Goal: Transaction & Acquisition: Subscribe to service/newsletter

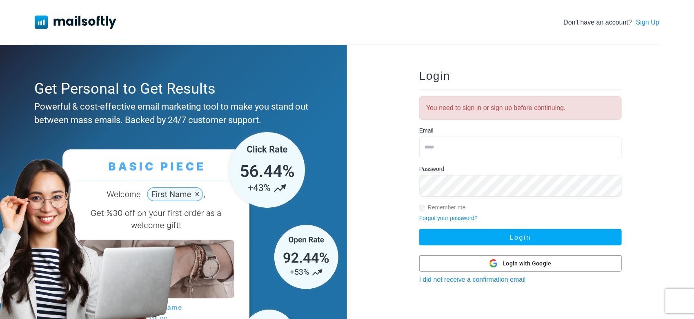
type input "**********"
click at [419, 229] on button "Login" at bounding box center [520, 237] width 203 height 16
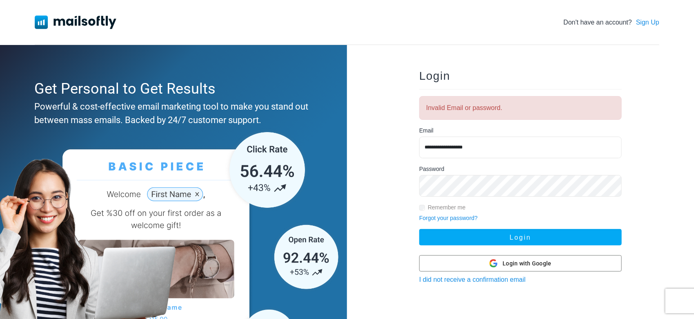
click at [458, 217] on link "Forgot your password?" at bounding box center [448, 217] width 58 height 7
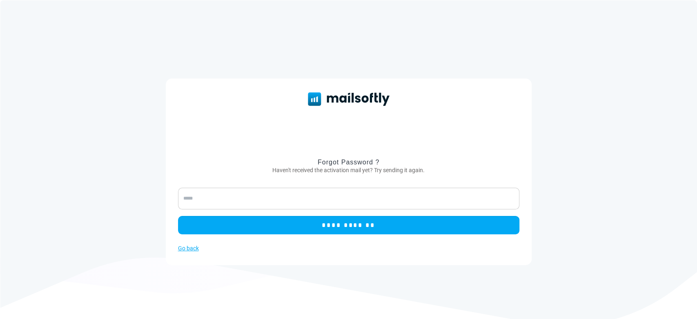
click at [405, 205] on input "email" at bounding box center [348, 198] width 341 height 22
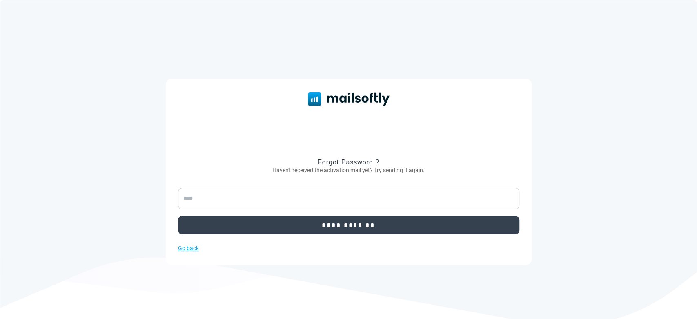
type input "**********"
click at [278, 222] on input "**********" at bounding box center [348, 225] width 341 height 18
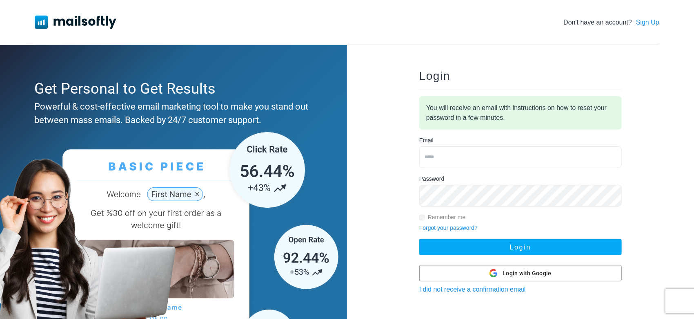
click at [439, 156] on input "email" at bounding box center [520, 157] width 203 height 22
type input "**********"
click at [419, 238] on button "Login" at bounding box center [520, 246] width 203 height 16
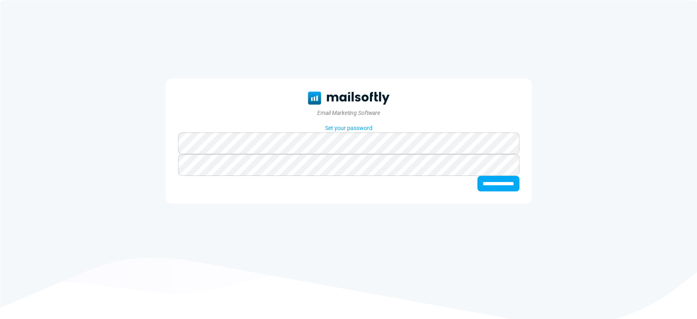
click at [477, 176] on input "**********" at bounding box center [498, 184] width 42 height 16
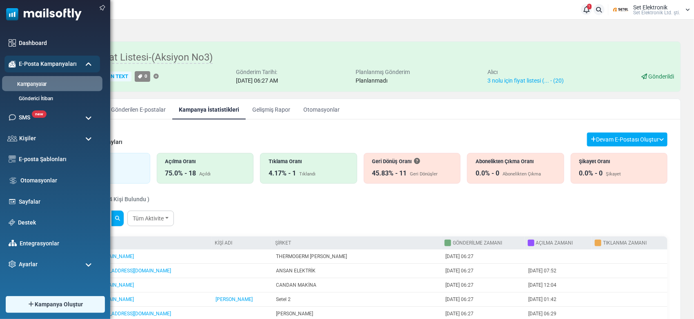
click at [44, 85] on link "Kampanyalar" at bounding box center [51, 84] width 98 height 8
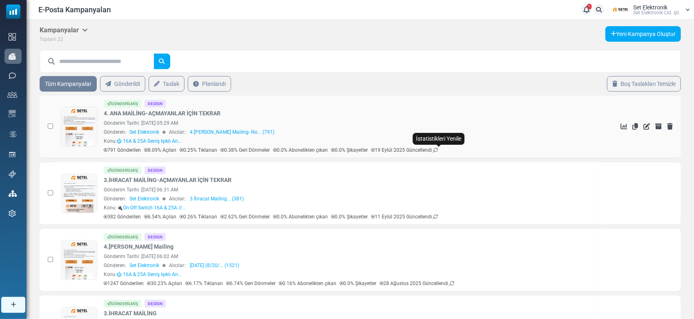
click at [438, 149] on icon at bounding box center [435, 149] width 5 height 5
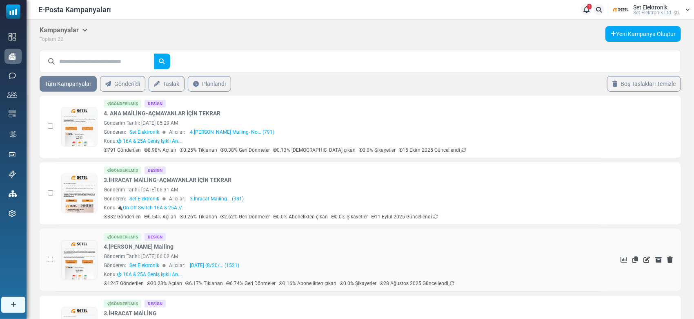
drag, startPoint x: 146, startPoint y: 247, endPoint x: 108, endPoint y: 250, distance: 38.5
click at [106, 251] on div "Gönderilmiş Design 4.Ana Mailing Gönderim Tarihi: August 20, 2025 at 06:02 AM G…" at bounding box center [349, 260] width 491 height 54
click at [148, 244] on div "Gönderilmiş Design 4.Ana Mailing Gönderim Tarihi: August 20, 2025 at 06:02 AM G…" at bounding box center [349, 260] width 491 height 54
drag, startPoint x: 148, startPoint y: 244, endPoint x: 114, endPoint y: 245, distance: 33.9
click at [107, 245] on div "Gönderilmiş Design 4.Ana Mailing Gönderim Tarihi: August 20, 2025 at 06:02 AM G…" at bounding box center [349, 260] width 491 height 54
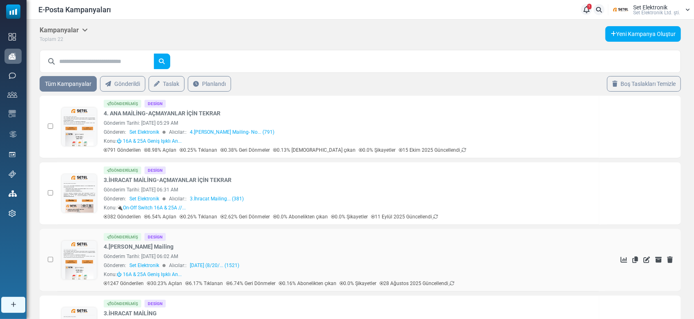
click at [144, 244] on div "Gönderilmiş Design 4.Ana Mailing Gönderim Tarihi: August 20, 2025 at 06:02 AM G…" at bounding box center [349, 260] width 491 height 54
drag, startPoint x: 144, startPoint y: 244, endPoint x: 132, endPoint y: 243, distance: 11.4
click at [114, 245] on div "Gönderilmiş Design 4.Ana Mailing Gönderim Tarihi: August 20, 2025 at 06:02 AM G…" at bounding box center [349, 260] width 491 height 54
click at [148, 243] on div "Gönderilmiş Design 4.Ana Mailing Gönderim Tarihi: August 20, 2025 at 06:02 AM G…" at bounding box center [349, 260] width 491 height 54
drag, startPoint x: 148, startPoint y: 243, endPoint x: 144, endPoint y: 247, distance: 4.9
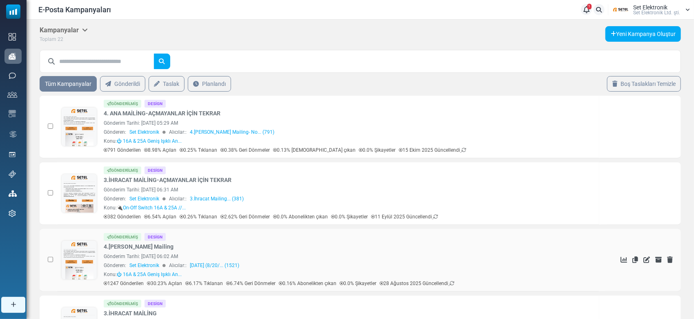
click at [144, 247] on div "Gönderilmiş Design 4.Ana Mailing Gönderim Tarihi: August 20, 2025 at 06:02 AM G…" at bounding box center [349, 260] width 491 height 54
click at [161, 245] on div "Gönderilmiş Design 4.Ana Mailing Gönderim Tarihi: August 20, 2025 at 06:02 AM G…" at bounding box center [349, 260] width 491 height 54
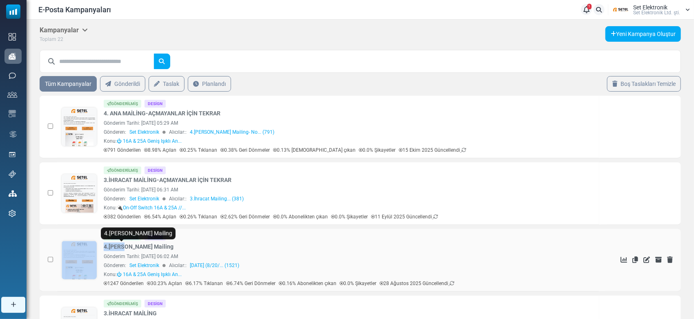
drag, startPoint x: 98, startPoint y: 245, endPoint x: 146, endPoint y: 247, distance: 47.4
click at [127, 245] on div "Gönderilmiş Design 4.Ana Mailing Gönderim Tarihi: August 20, 2025 at 06:02 AM G…" at bounding box center [328, 260] width 534 height 54
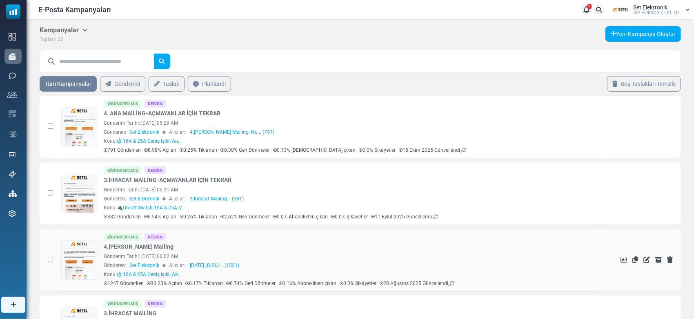
click at [147, 247] on div "Gönderilmiş Design 4.Ana Mailing Gönderim Tarihi: August 20, 2025 at 06:02 AM G…" at bounding box center [349, 260] width 491 height 54
drag, startPoint x: 147, startPoint y: 247, endPoint x: 124, endPoint y: 250, distance: 23.4
click at [124, 250] on div "Gönderilmiş Design 4.Ana Mailing Gönderim Tarihi: August 20, 2025 at 06:02 AM G…" at bounding box center [349, 260] width 491 height 54
click at [149, 245] on div "Gönderilmiş Design 4.Ana Mailing Gönderim Tarihi: August 20, 2025 at 06:02 AM G…" at bounding box center [349, 260] width 491 height 54
click at [152, 241] on div "Gönderilmiş Design 4.Ana Mailing Gönderim Tarihi: August 20, 2025 at 06:02 AM G…" at bounding box center [349, 260] width 491 height 54
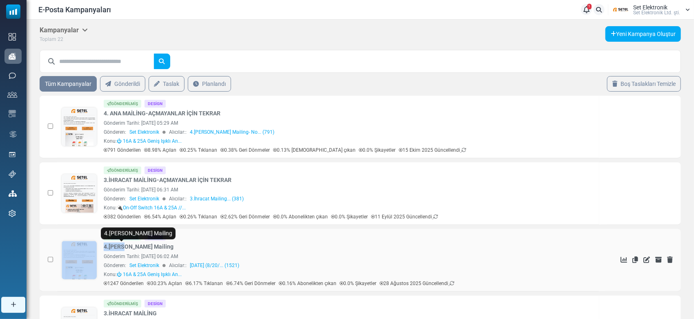
drag, startPoint x: 99, startPoint y: 243, endPoint x: 129, endPoint y: 247, distance: 30.1
click at [127, 247] on div "Gönderilmiş Design 4.Ana Mailing Gönderim Tarihi: August 20, 2025 at 06:02 AM G…" at bounding box center [328, 260] width 534 height 54
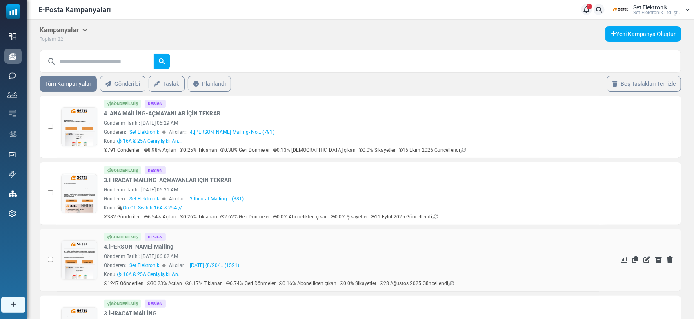
click at [147, 247] on div "Gönderilmiş Design 4.Ana Mailing Gönderim Tarihi: August 20, 2025 at 06:02 AM G…" at bounding box center [349, 260] width 491 height 54
drag, startPoint x: 102, startPoint y: 246, endPoint x: 140, endPoint y: 247, distance: 37.6
click at [140, 247] on div "Gönderilmiş Design 4.Ana Mailing Gönderim Tarihi: August 20, 2025 at 06:02 AM G…" at bounding box center [328, 260] width 534 height 54
copy link "4.[PERSON_NAME] Mailing"
click at [640, 29] on link "Yeni Kampanya Oluştur" at bounding box center [644, 34] width 76 height 16
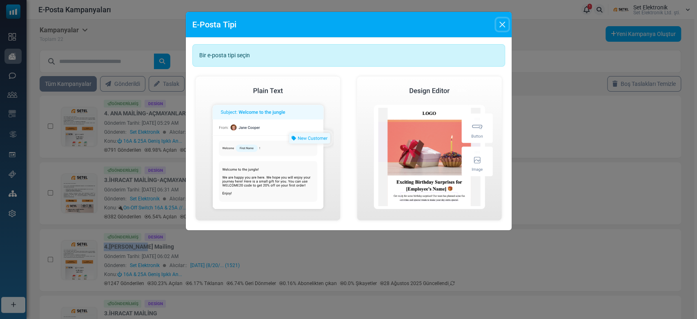
click at [499, 25] on button "Close" at bounding box center [502, 24] width 12 height 12
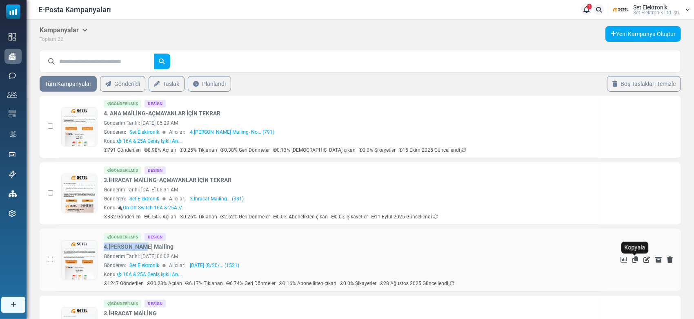
click at [635, 258] on icon "Kopyala" at bounding box center [636, 259] width 6 height 7
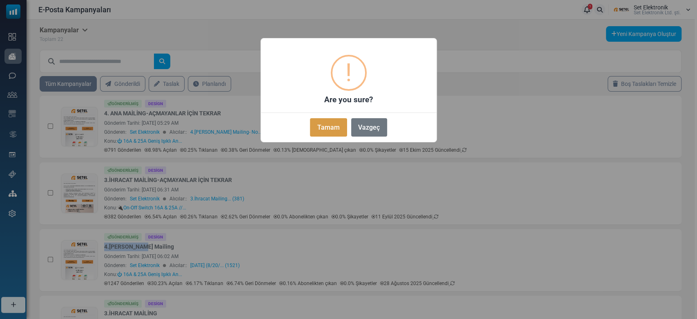
click at [313, 119] on button "Tamam" at bounding box center [328, 127] width 37 height 18
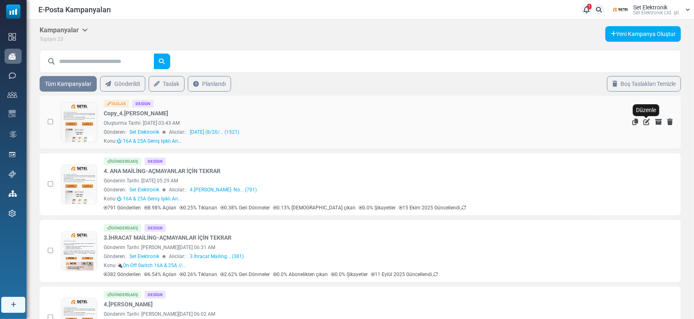
click at [647, 122] on icon "Düzenle" at bounding box center [647, 121] width 7 height 7
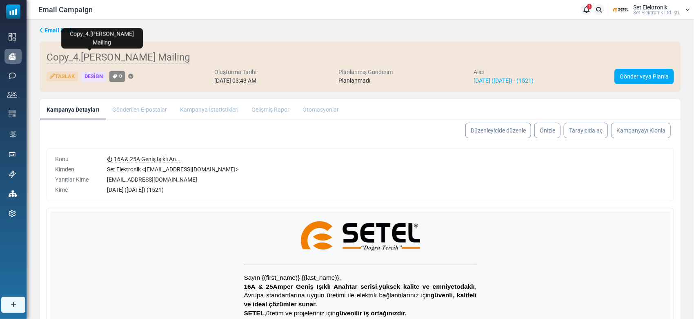
click at [115, 52] on span "Copy_4.Ana Mailing" at bounding box center [118, 57] width 143 height 12
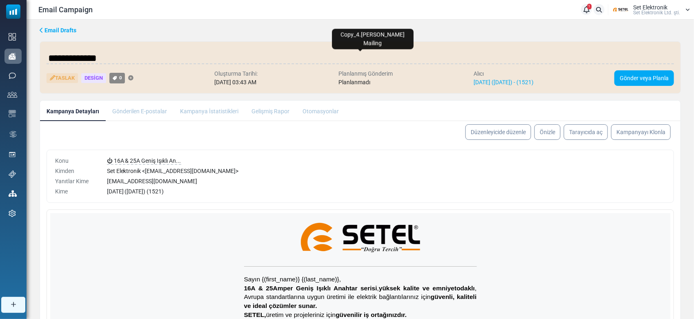
click at [49, 57] on input "**********" at bounding box center [361, 58] width 628 height 16
type input "**********"
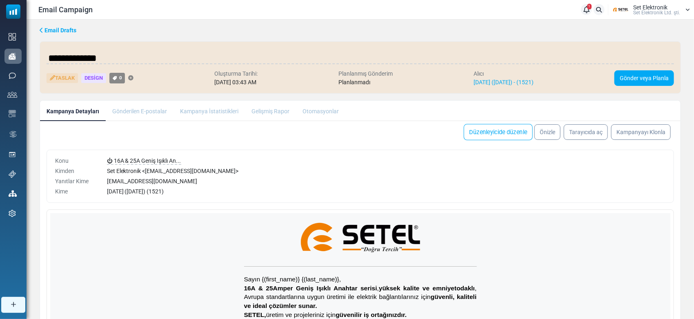
click at [499, 135] on body "Email Campaign 1 Bildirimler Set Elektronik Set Elektronik Ltd. şti. Profil & T…" at bounding box center [347, 213] width 694 height 426
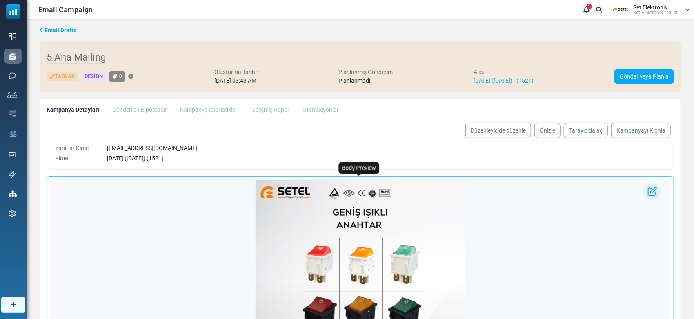
scroll to position [218, 0]
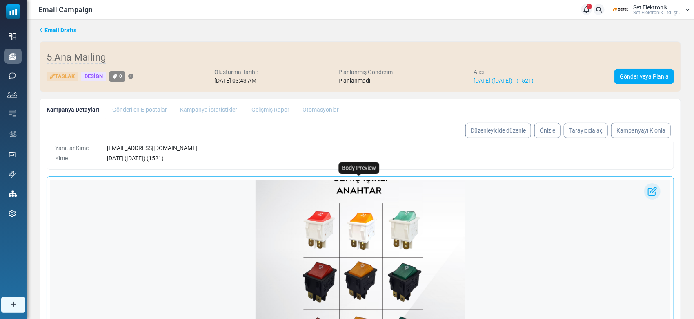
click at [316, 241] on img at bounding box center [359, 275] width 209 height 262
click at [650, 191] on img at bounding box center [652, 191] width 16 height 16
click at [652, 189] on img at bounding box center [652, 191] width 16 height 16
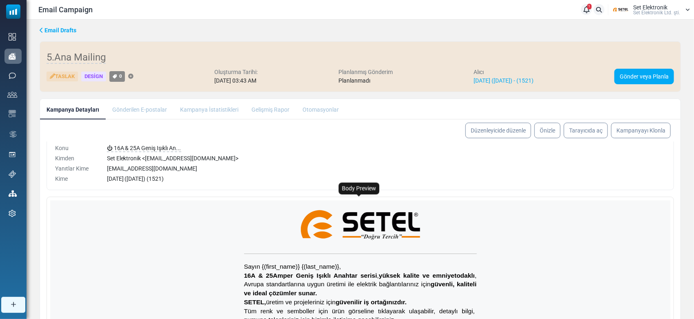
scroll to position [0, 0]
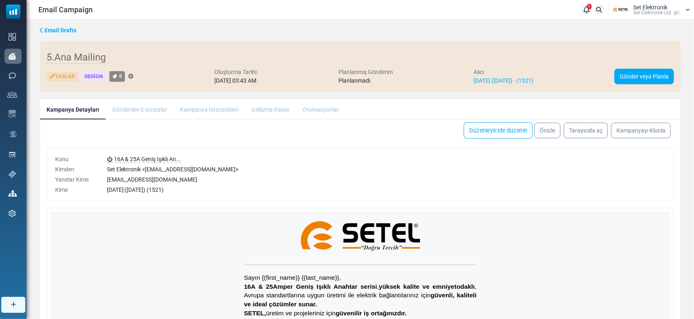
click at [511, 129] on link "Düzenleyicide düzenle" at bounding box center [498, 130] width 69 height 16
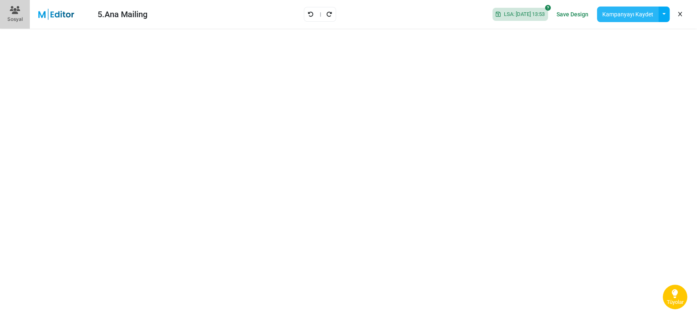
click at [623, 12] on button "Kampanyayı Kaydet" at bounding box center [628, 15] width 62 height 16
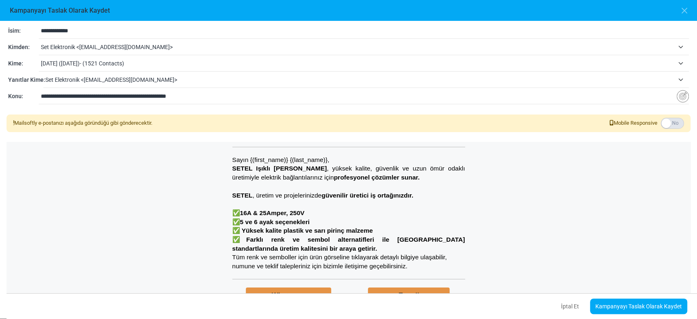
scroll to position [47, 0]
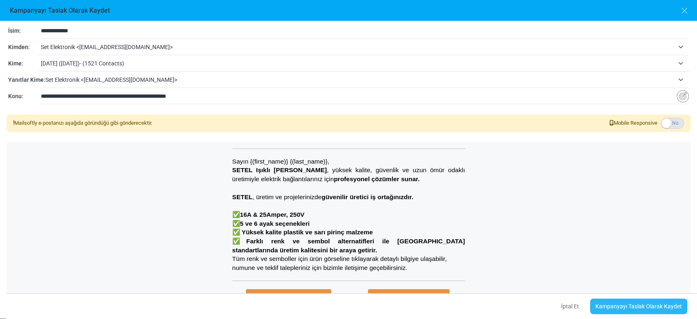
click at [630, 305] on link "Kampanyayı Taslak Olarak Kaydet" at bounding box center [638, 306] width 97 height 16
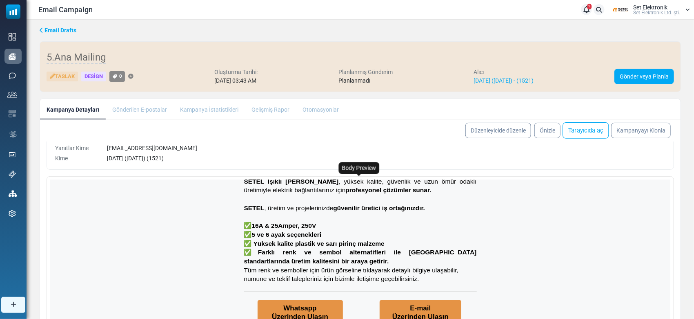
scroll to position [109, 0]
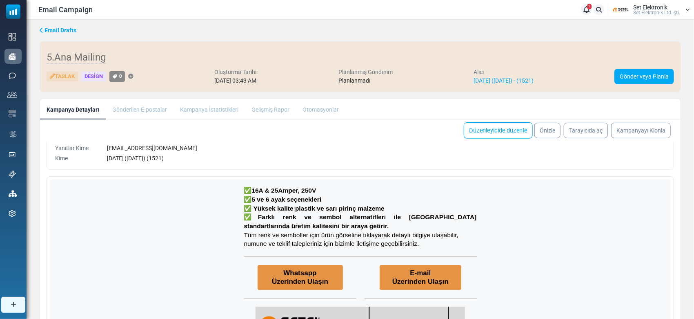
click at [506, 130] on link "Düzenleyicide düzenle" at bounding box center [498, 130] width 69 height 16
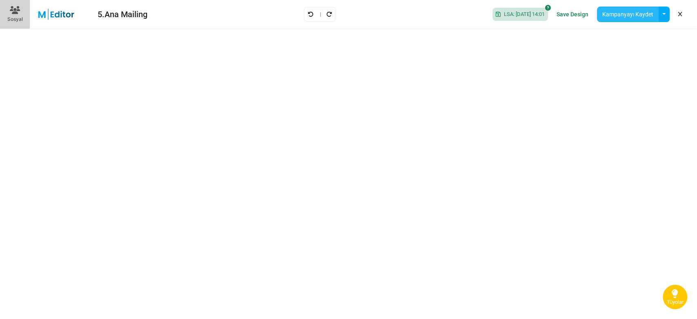
click at [622, 14] on button "Kampanyayı Kaydet" at bounding box center [628, 15] width 62 height 16
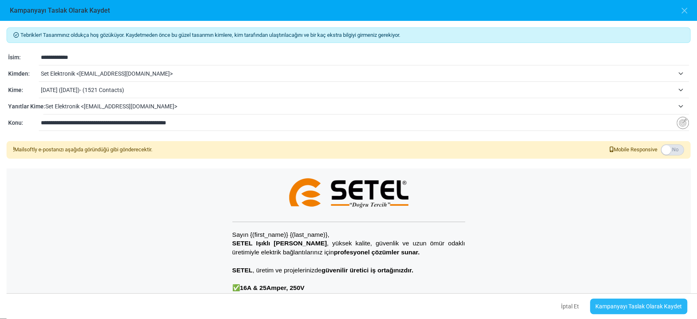
click at [641, 303] on link "Kampanyayı Taslak Olarak Kaydet" at bounding box center [638, 306] width 97 height 16
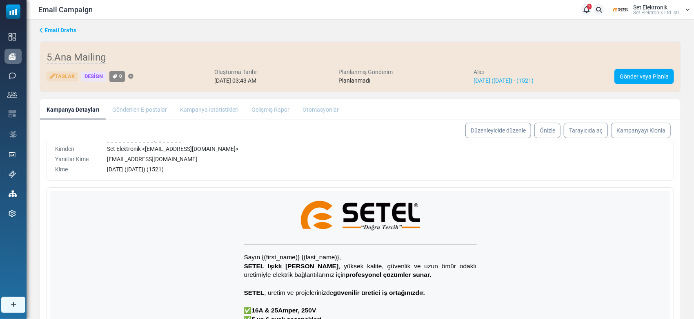
scroll to position [31, 0]
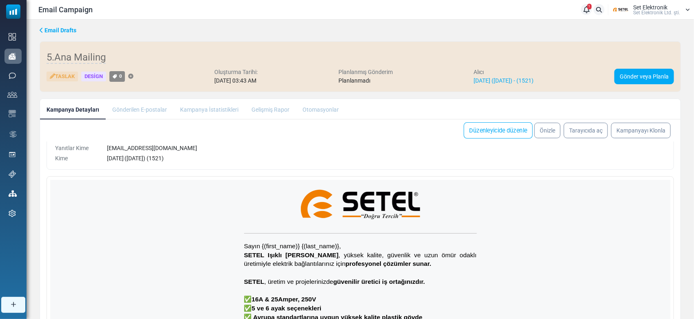
click at [522, 133] on link "Düzenleyicide düzenle" at bounding box center [498, 130] width 69 height 16
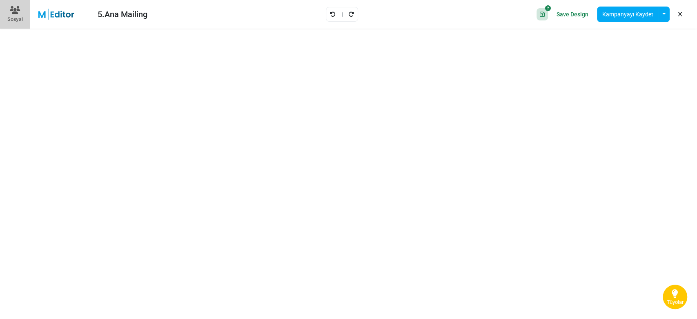
click at [608, 4] on div "Save Design Kampanyayı Kaydet Şablon Olarak Kaydet Bir Şablonu Aç" at bounding box center [610, 14] width 160 height 22
click at [610, 9] on button "Kampanyayı Kaydet" at bounding box center [628, 15] width 62 height 16
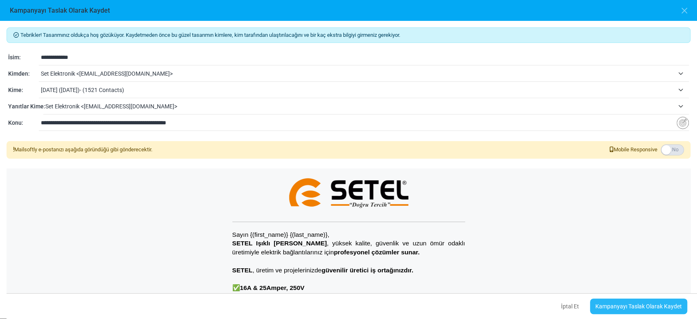
click at [654, 308] on link "Kampanyayı Taslak Olarak Kaydet" at bounding box center [638, 306] width 97 height 16
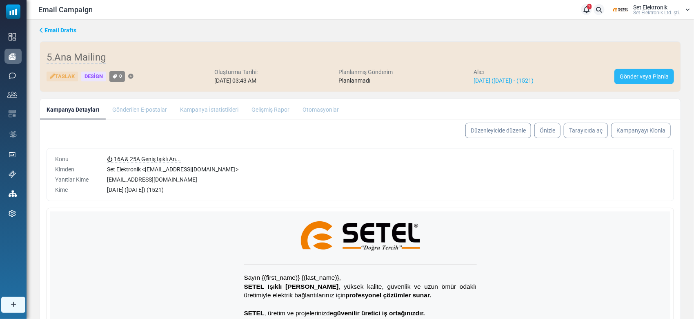
click at [656, 75] on link "Gönder veya Planla" at bounding box center [645, 77] width 60 height 16
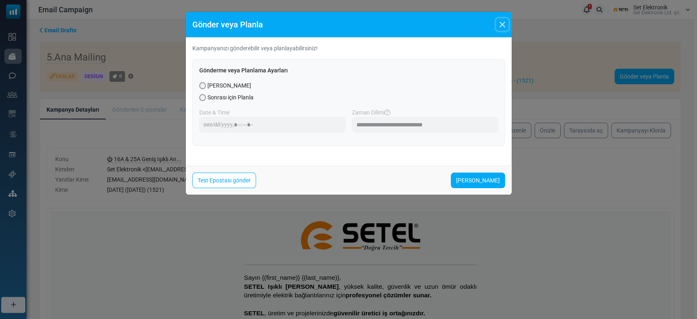
click at [505, 21] on button "Close" at bounding box center [502, 24] width 12 height 12
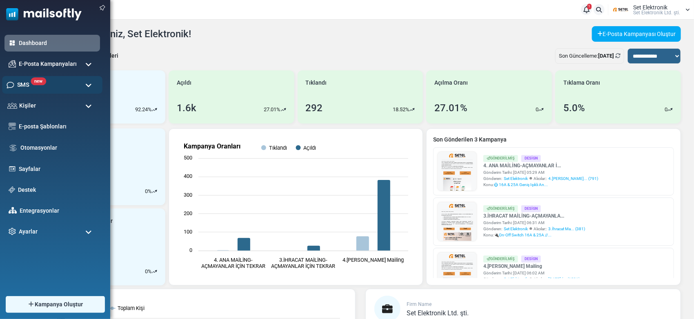
click at [59, 81] on div "new SMS" at bounding box center [52, 85] width 100 height 18
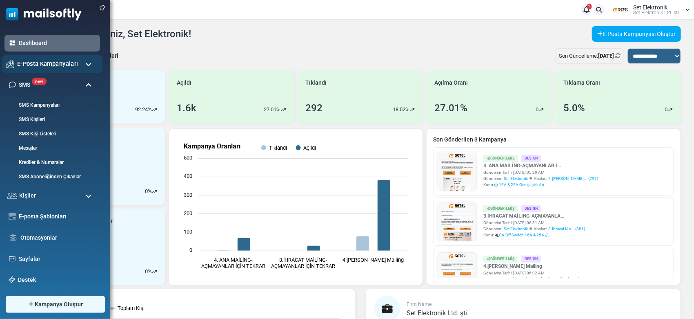
click at [46, 67] on span "E-Posta Kampanyaları" at bounding box center [47, 63] width 61 height 9
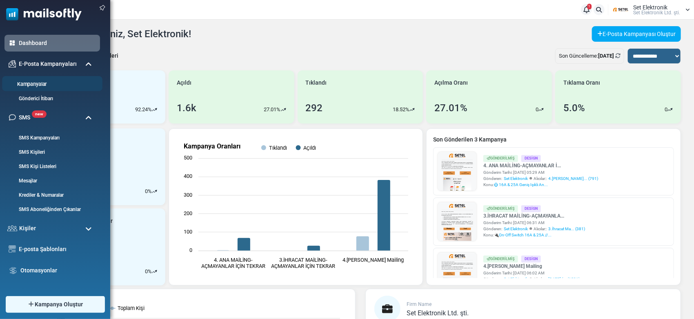
click at [36, 87] on link "Kampanyalar" at bounding box center [51, 84] width 98 height 8
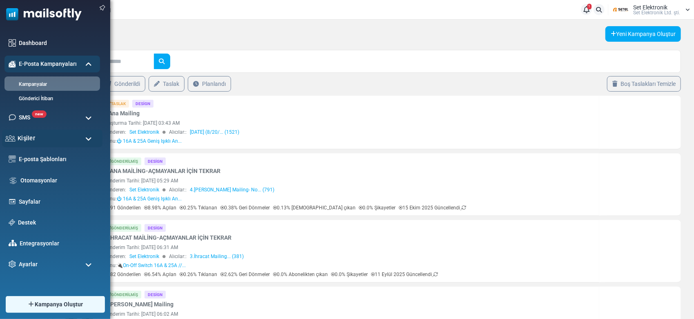
click at [72, 139] on div "Kişiler" at bounding box center [52, 138] width 100 height 18
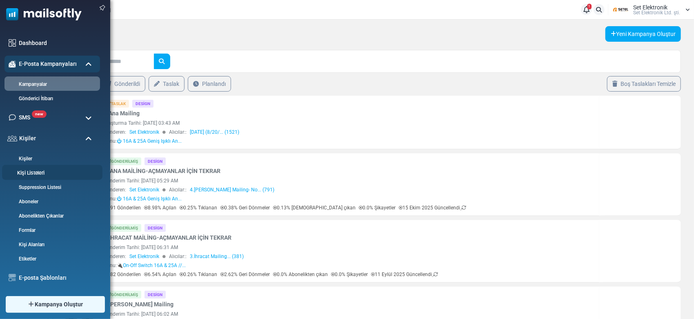
click at [46, 171] on link "Kişi Listeleri" at bounding box center [51, 173] width 98 height 8
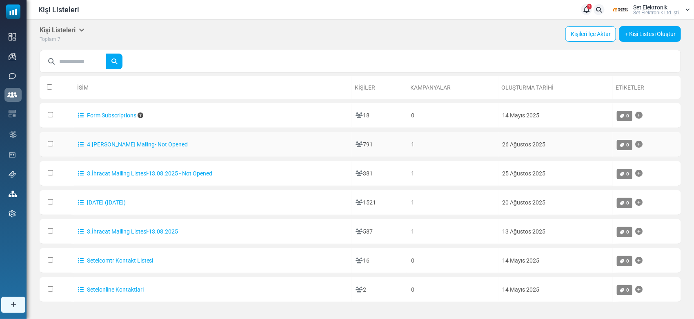
click at [53, 147] on td at bounding box center [57, 144] width 34 height 25
drag, startPoint x: 185, startPoint y: 229, endPoint x: 85, endPoint y: 230, distance: 99.6
click at [85, 230] on td "3.İhracat Mailing Listesi-13.08.2025" at bounding box center [213, 231] width 278 height 25
copy link "3.İhracat Mailing Listesi-13.08.2025"
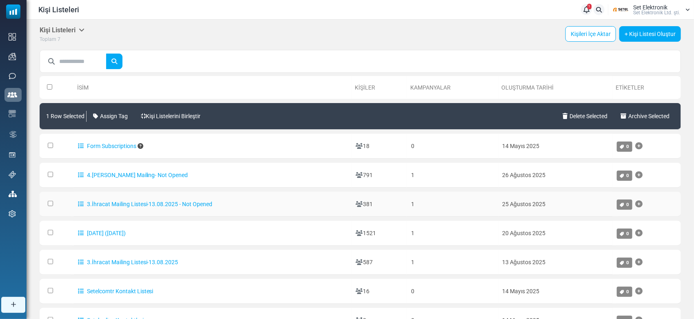
click at [49, 205] on td at bounding box center [57, 204] width 34 height 25
click at [49, 228] on td at bounding box center [57, 233] width 34 height 25
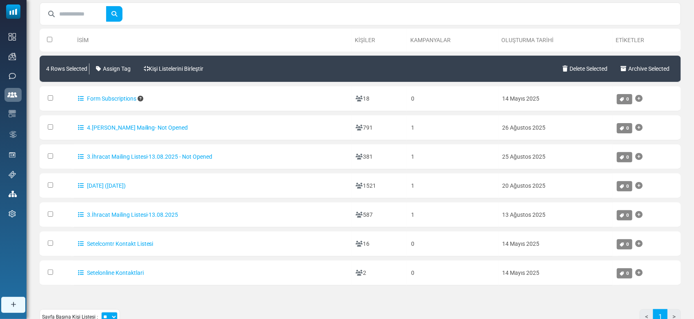
scroll to position [25, 0]
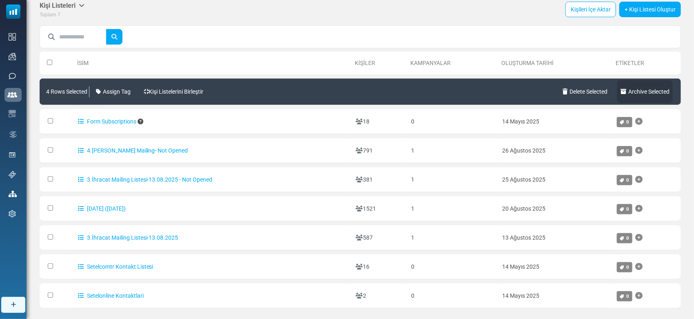
click at [649, 90] on link "Archive Selected" at bounding box center [645, 91] width 56 height 23
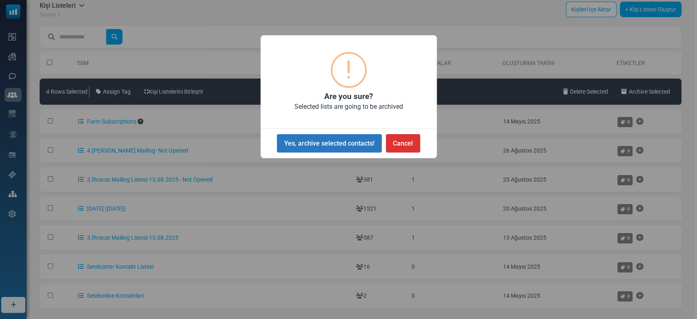
click at [345, 141] on button "Yes, archive selected contacts!" at bounding box center [329, 143] width 105 height 18
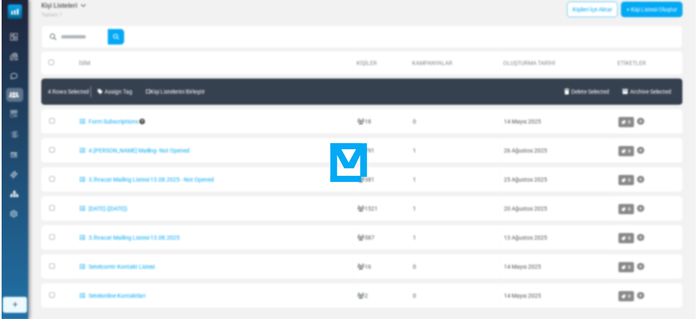
scroll to position [0, 0]
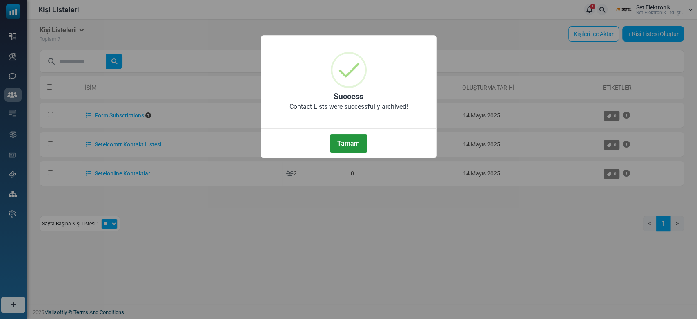
click at [332, 141] on button "Tamam" at bounding box center [348, 143] width 37 height 18
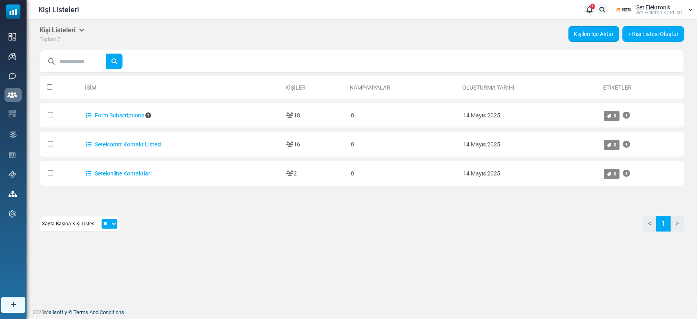
click at [592, 37] on link "Kişileri İçe Aktar" at bounding box center [593, 34] width 51 height 16
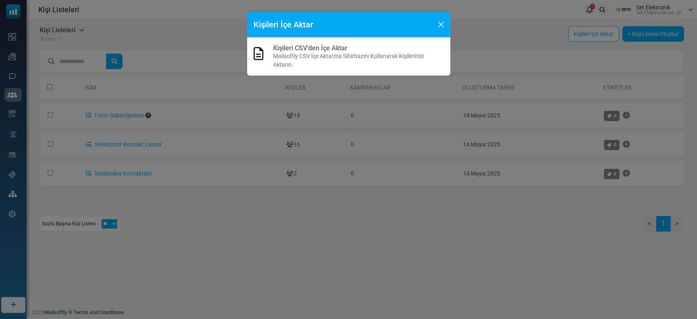
click at [333, 44] on link "Kişileri CSV'den İçe Aktar" at bounding box center [310, 48] width 74 height 8
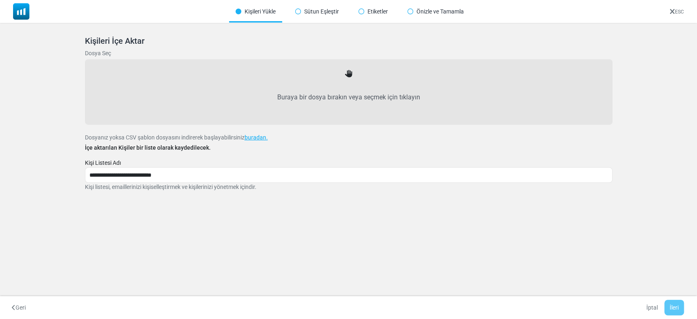
click at [302, 111] on label "Buraya bir dosya bırakın veya seçmek için tıklayın" at bounding box center [349, 97] width 510 height 36
click at [0, 0] on input "Buraya bir dosya bırakın veya seçmek için tıklayın" at bounding box center [0, 0] width 0 height 0
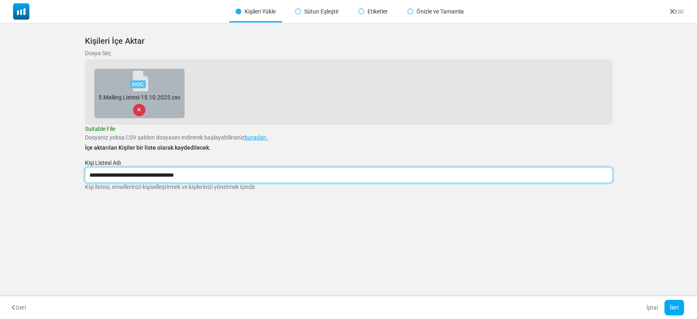
drag, startPoint x: 222, startPoint y: 177, endPoint x: 128, endPoint y: 176, distance: 94.3
click at [128, 176] on input "**********" at bounding box center [349, 175] width 528 height 16
click at [210, 175] on input "**********" at bounding box center [349, 175] width 528 height 16
drag, startPoint x: 210, startPoint y: 175, endPoint x: 163, endPoint y: 176, distance: 47.0
click at [163, 176] on input "**********" at bounding box center [349, 175] width 528 height 16
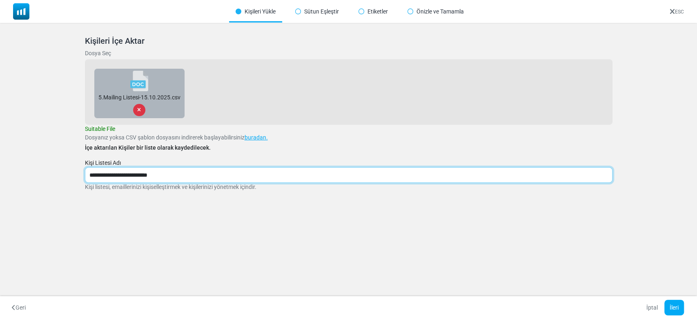
type input "**********"
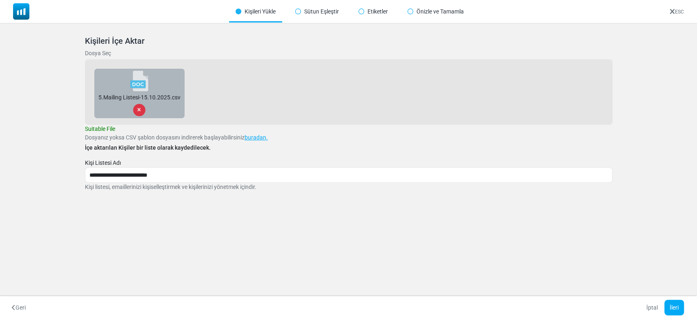
drag, startPoint x: 259, startPoint y: 256, endPoint x: 263, endPoint y: 256, distance: 4.5
click at [259, 256] on div "Kişileri Yükle Sütun Eşleştir Etiketler Önizle ve Tamamla ESC Kişileri İçe Akta…" at bounding box center [348, 159] width 697 height 319
click at [670, 306] on button "İleri" at bounding box center [674, 307] width 20 height 16
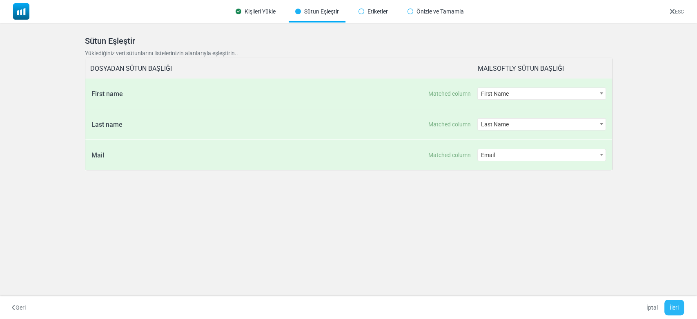
click at [673, 305] on button "İleri" at bounding box center [674, 307] width 20 height 16
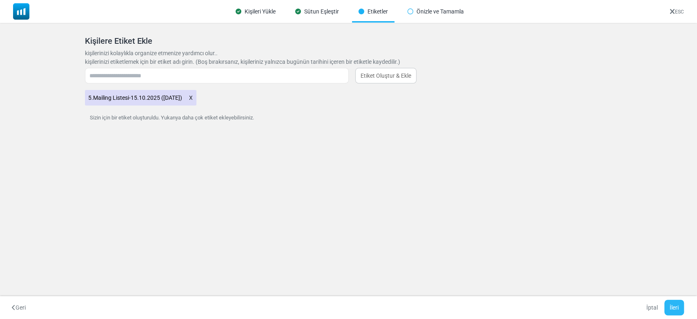
click at [671, 305] on button "İleri" at bounding box center [674, 307] width 20 height 16
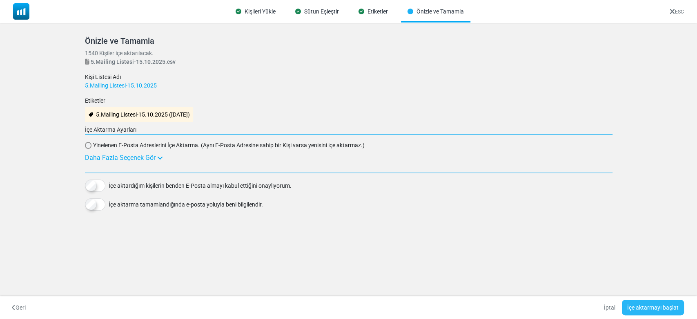
click at [644, 306] on button "İçe aktarmayı başlat" at bounding box center [653, 307] width 62 height 16
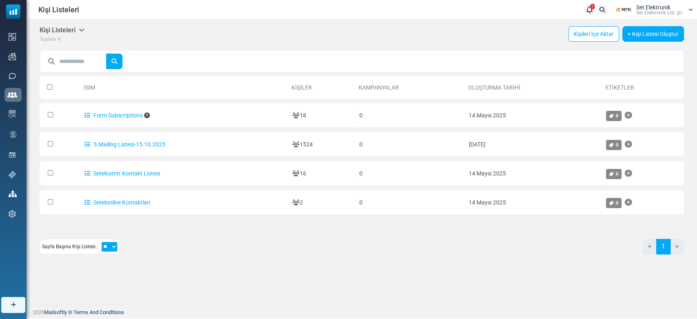
drag, startPoint x: 320, startPoint y: 284, endPoint x: 282, endPoint y: 267, distance: 42.0
click at [320, 283] on div "Kişi Listeleri Listelerim Firma Listeleri İçe Aktarma Geçmişi Dışa Aktarma Geçm…" at bounding box center [362, 162] width 671 height 284
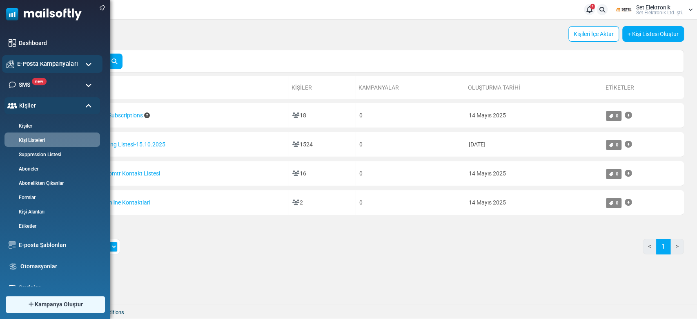
click at [46, 65] on span "E-Posta Kampanyaları" at bounding box center [47, 63] width 61 height 9
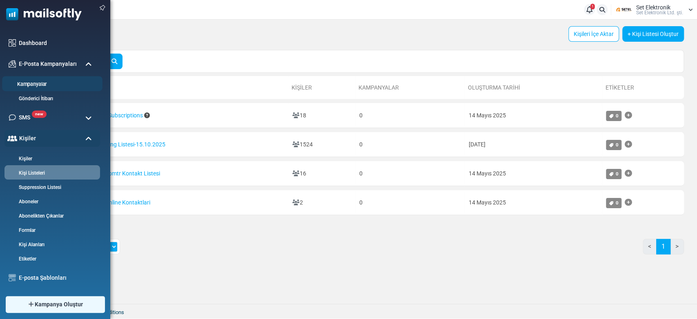
click at [48, 81] on link "Kampanyalar" at bounding box center [51, 84] width 98 height 8
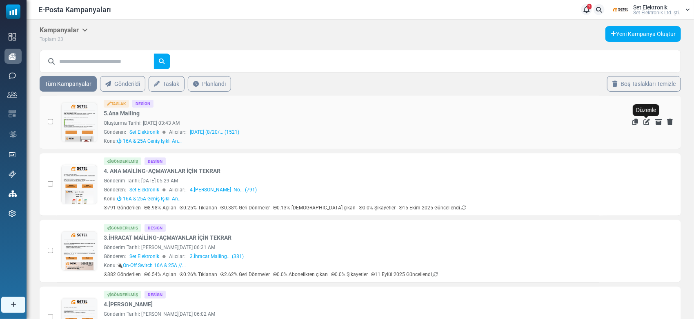
click at [645, 125] on icon "Düzenle" at bounding box center [647, 121] width 7 height 7
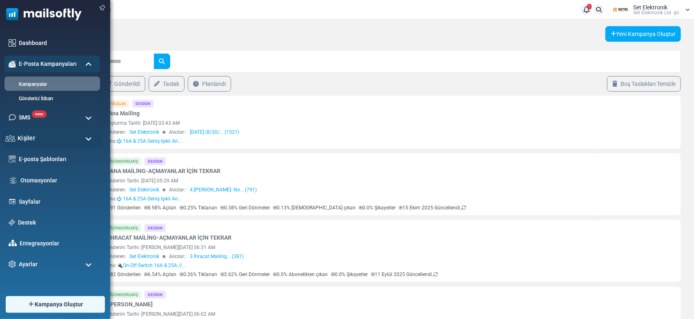
click at [40, 134] on div "Kişiler" at bounding box center [52, 138] width 100 height 18
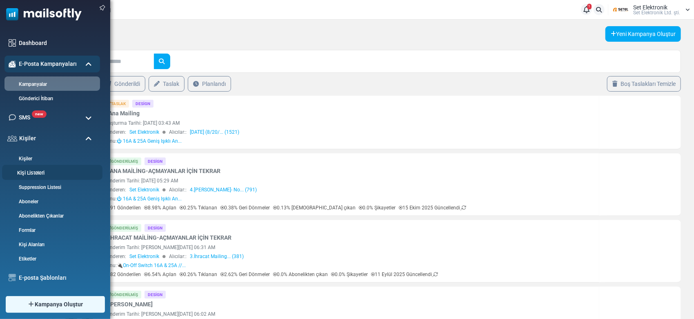
click at [45, 170] on link "Kişi Listeleri" at bounding box center [51, 173] width 98 height 8
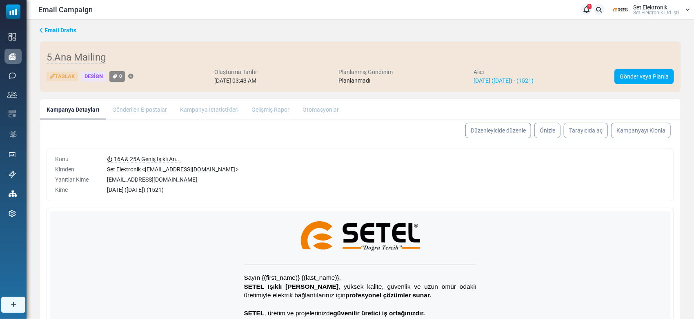
click at [502, 129] on link "Düzenleyicide düzenle" at bounding box center [499, 131] width 66 height 16
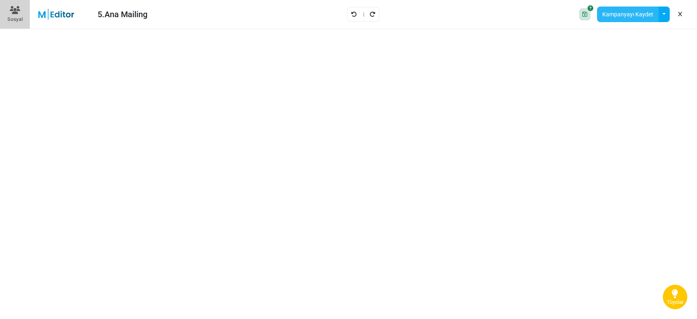
click at [635, 15] on button "Kampanyayı Kaydet" at bounding box center [628, 15] width 62 height 16
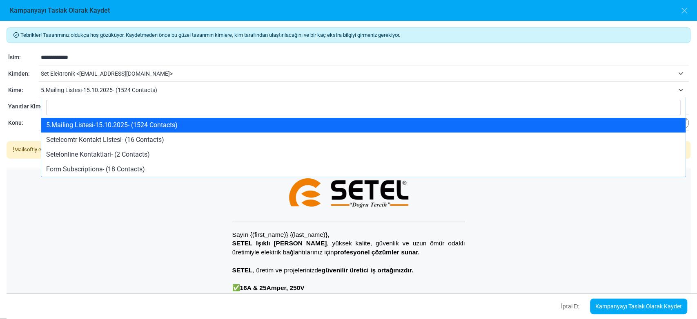
click at [140, 88] on span "5.Mailing Listesi-15.10.2025- (1524 Contacts)" at bounding box center [357, 90] width 633 height 10
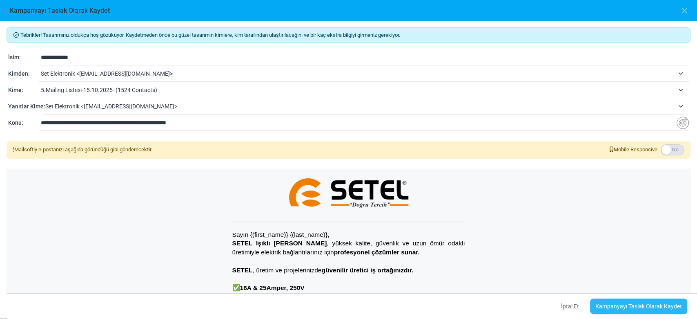
click at [660, 306] on link "Kampanyayı Taslak Olarak Kaydet" at bounding box center [638, 306] width 97 height 16
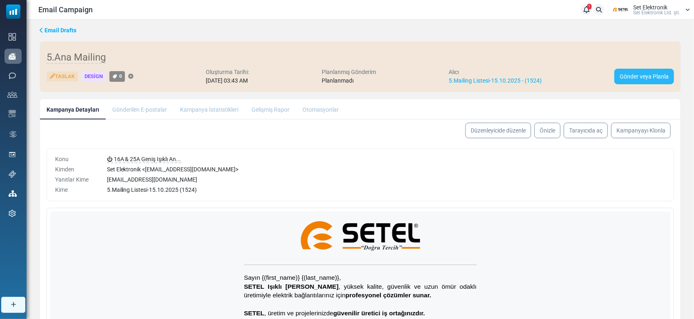
click at [620, 80] on link "Gönder veya Planla" at bounding box center [645, 77] width 60 height 16
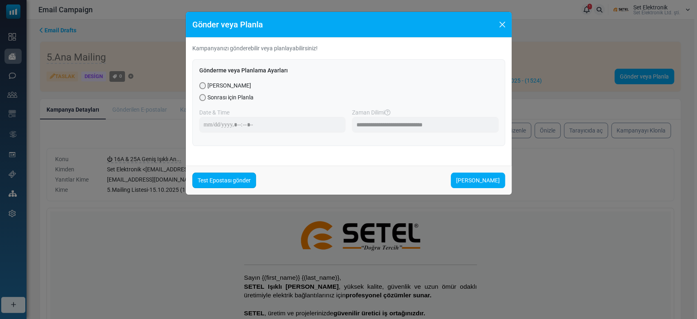
click at [225, 177] on link "Test Epostası gönder" at bounding box center [224, 180] width 64 height 16
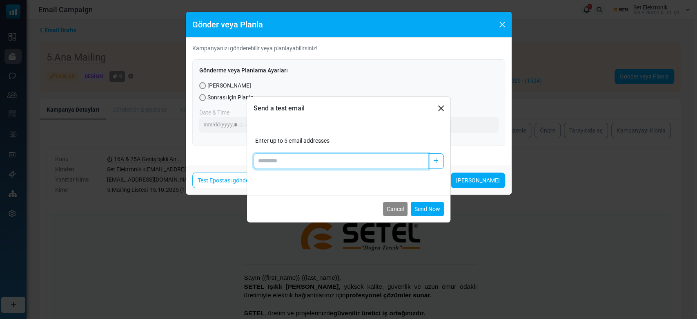
click at [302, 162] on input "Add email" at bounding box center [341, 161] width 175 height 16
type input "**********"
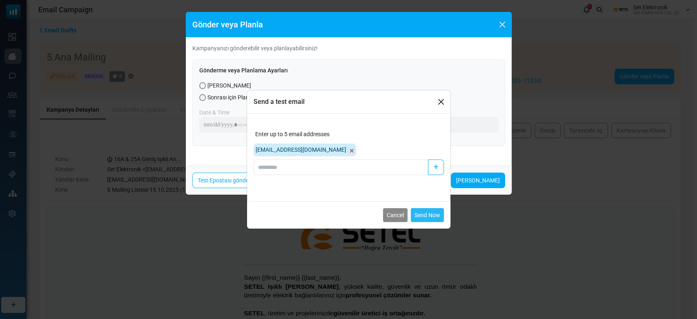
click at [434, 214] on button "Send Now" at bounding box center [427, 215] width 33 height 14
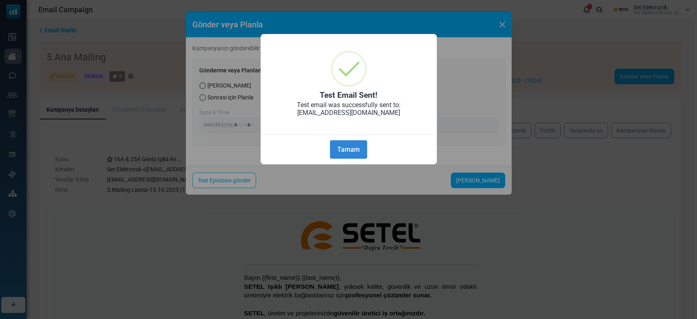
click at [327, 139] on div "Tamam No Cancel" at bounding box center [349, 147] width 176 height 26
click at [353, 138] on div "Tamam No Cancel" at bounding box center [349, 147] width 176 height 26
drag, startPoint x: 343, startPoint y: 144, endPoint x: 451, endPoint y: 42, distance: 148.5
click at [344, 144] on button "Tamam" at bounding box center [348, 149] width 37 height 18
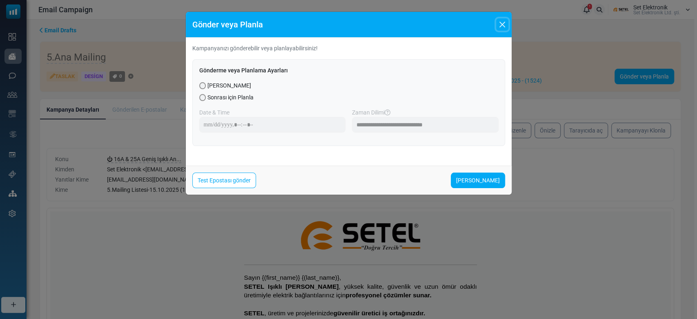
click at [506, 24] on button "Close" at bounding box center [502, 24] width 12 height 12
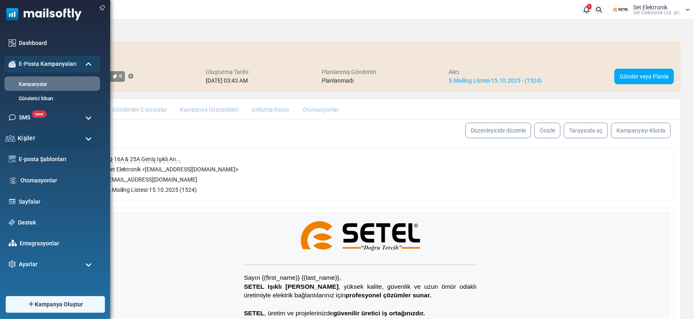
click at [54, 135] on div "Kişiler" at bounding box center [52, 138] width 100 height 18
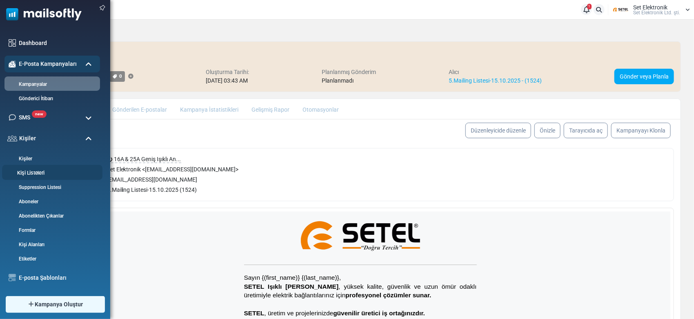
click at [37, 168] on li "Kişi Listeleri" at bounding box center [52, 172] width 100 height 15
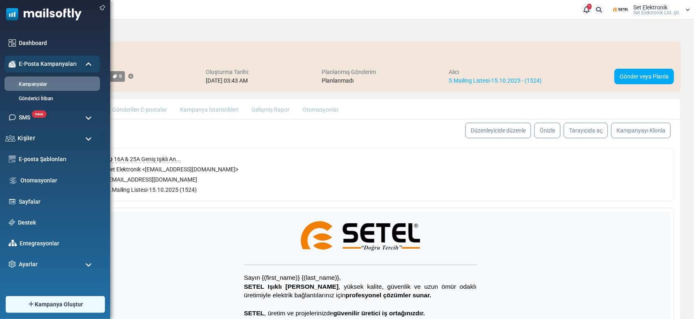
click at [43, 141] on div "Kişiler" at bounding box center [52, 138] width 100 height 18
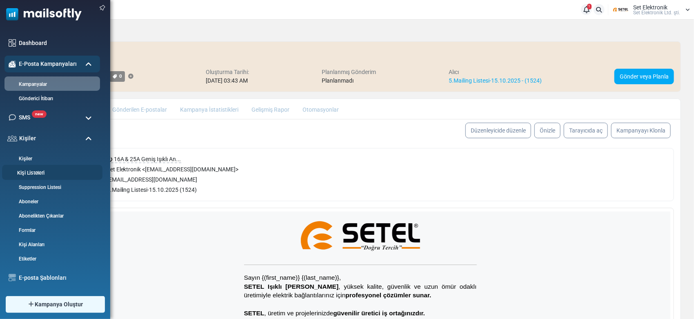
click at [27, 175] on link "Kişi Listeleri" at bounding box center [51, 173] width 98 height 8
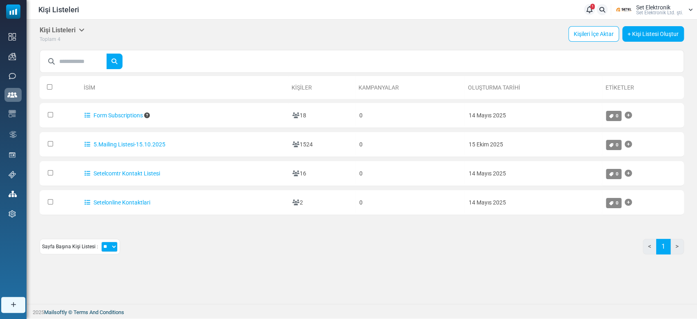
click at [65, 63] on input "text" at bounding box center [82, 61] width 47 height 16
click at [112, 141] on link "5.Mailing Listesi-15.10.2025" at bounding box center [125, 144] width 81 height 7
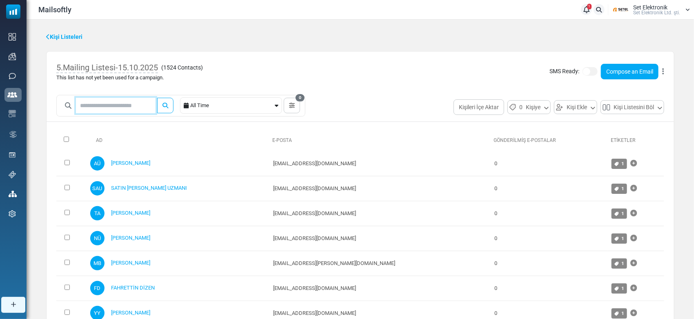
click at [100, 105] on input "text" at bounding box center [116, 106] width 80 height 16
click at [157, 98] on button "submit" at bounding box center [165, 106] width 16 height 16
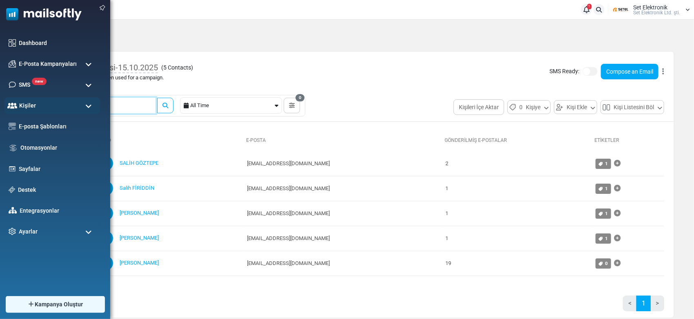
drag, startPoint x: 113, startPoint y: 105, endPoint x: 0, endPoint y: 88, distance: 113.9
click at [0, 89] on body "Mailsoftly 1 Bildirimler Set Elektronik Set Elektronik Ltd. şti. Profil & Terci…" at bounding box center [347, 172] width 694 height 345
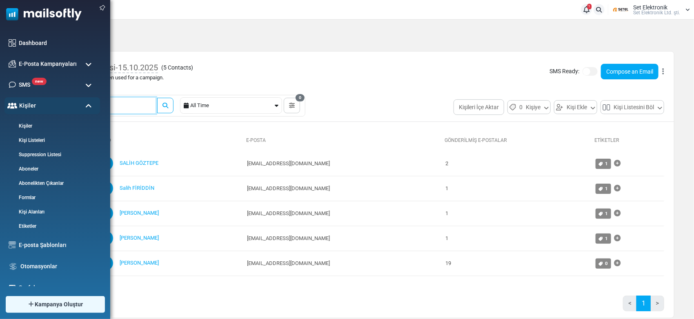
click at [157, 98] on button "submit" at bounding box center [165, 106] width 16 height 16
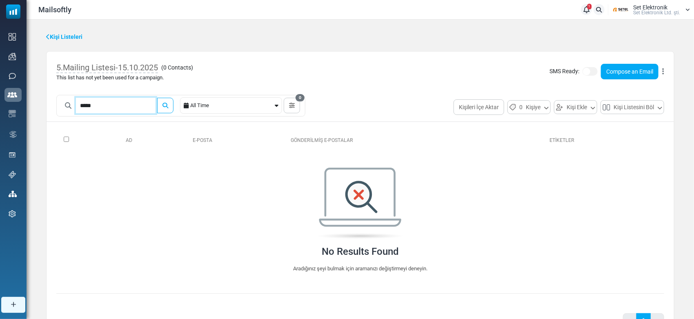
click at [157, 98] on button "submit" at bounding box center [165, 106] width 16 height 16
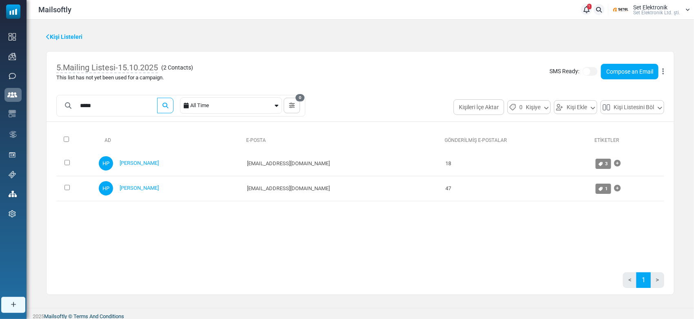
click at [194, 251] on div "Ad E-Posta Gönderilmiş E-Postalar Etiketler 0 Selected Assign Tag Add to Anothe…" at bounding box center [360, 193] width 608 height 131
drag, startPoint x: 108, startPoint y: 104, endPoint x: 31, endPoint y: 92, distance: 77.2
click at [31, 92] on div "Choose from Contacts All Time 0 Filter Contacts You can create a custom filter …" at bounding box center [361, 164] width 668 height 288
click at [157, 98] on button "submit" at bounding box center [165, 106] width 16 height 16
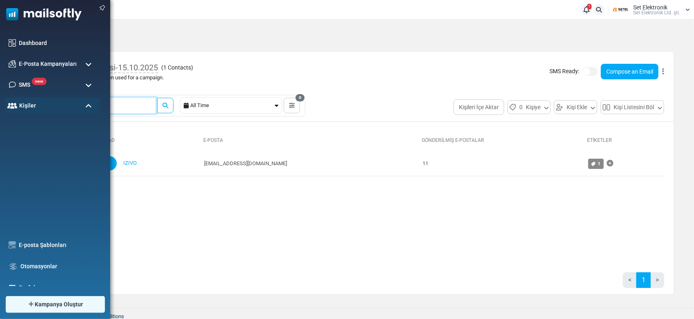
drag, startPoint x: 47, startPoint y: 90, endPoint x: 0, endPoint y: 76, distance: 49.1
click at [0, 76] on body "Mailsoftly 1 Bildirimler Set Elektronik Set Elektronik Ltd. şti. Profil & Terci…" at bounding box center [347, 161] width 694 height 322
click at [157, 98] on button "submit" at bounding box center [165, 106] width 16 height 16
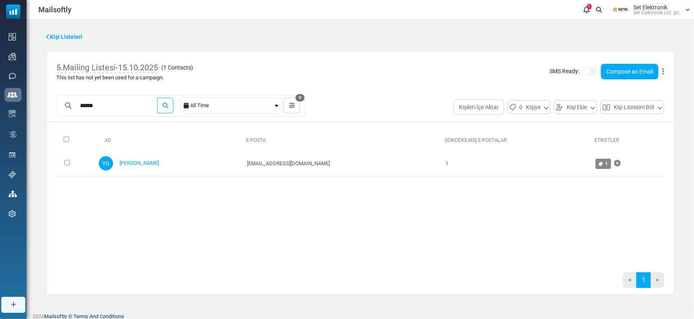
drag, startPoint x: 388, startPoint y: 235, endPoint x: 371, endPoint y: 226, distance: 19.4
click at [389, 234] on div "Ad E-Posta Gönderilmiş E-Postalar Etiketler 0 Selected Assign Tag Add to Anothe…" at bounding box center [360, 193] width 608 height 131
click at [114, 101] on input "******" at bounding box center [116, 106] width 80 height 16
type input "******"
drag, startPoint x: 120, startPoint y: 107, endPoint x: 36, endPoint y: 91, distance: 85.1
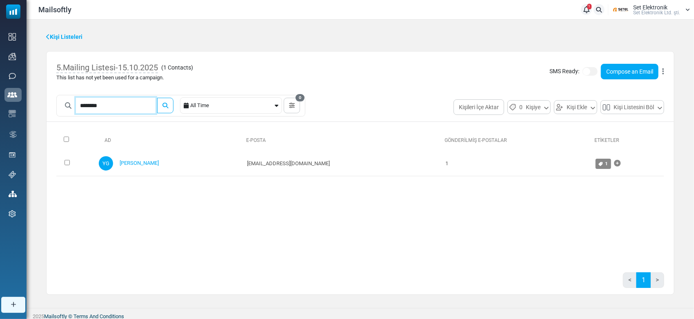
click at [36, 91] on div "Choose from Contacts All Time 0 Filter Contacts You can create a custom filter …" at bounding box center [361, 164] width 668 height 288
click at [389, 85] on div "5.Mailing Listesi-15.10.2025 ( 1 Contacts ) This list has not yet been used for…" at bounding box center [361, 71] width 628 height 40
click at [168, 105] on icon "submit" at bounding box center [166, 105] width 6 height 6
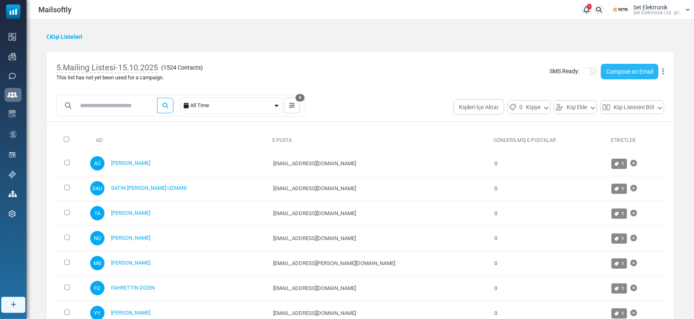
click at [608, 67] on link "Compose an Email" at bounding box center [630, 72] width 58 height 16
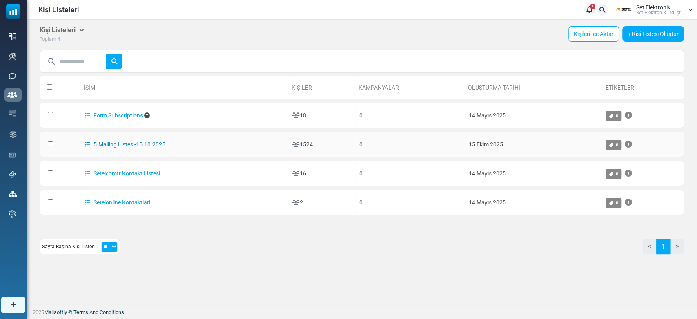
click at [114, 146] on link "5.Mailing Listesi-15.10.2025" at bounding box center [125, 144] width 81 height 7
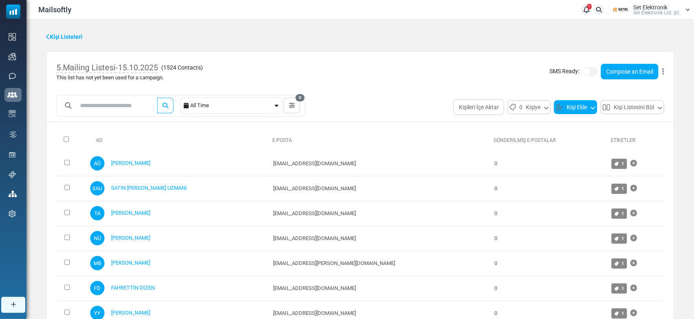
click at [569, 109] on button "Kişi Ekle" at bounding box center [575, 107] width 43 height 14
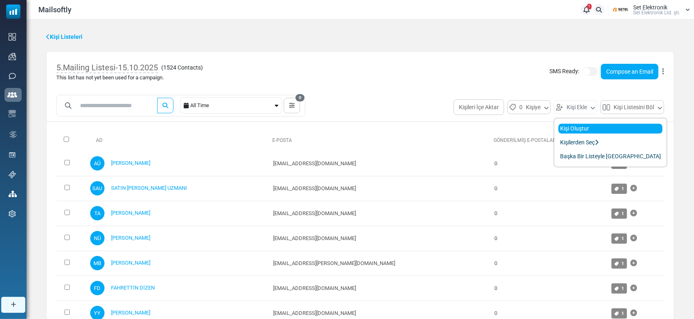
click at [570, 129] on link "Kişi Oluştur" at bounding box center [611, 129] width 104 height 10
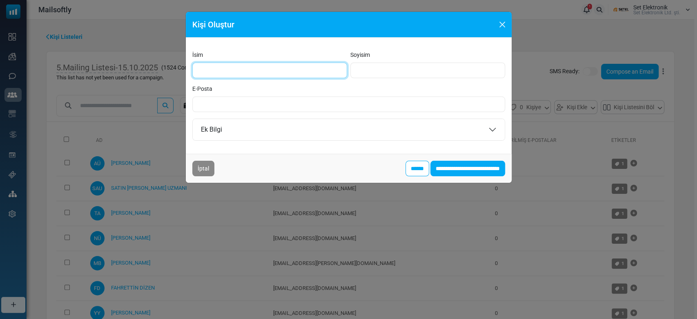
click at [235, 67] on input "İsim" at bounding box center [269, 70] width 155 height 16
type input "******"
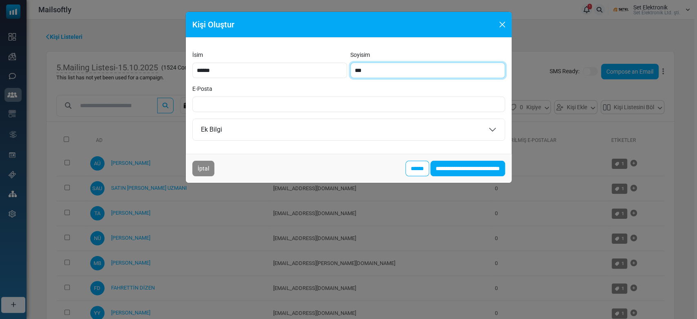
type input "***"
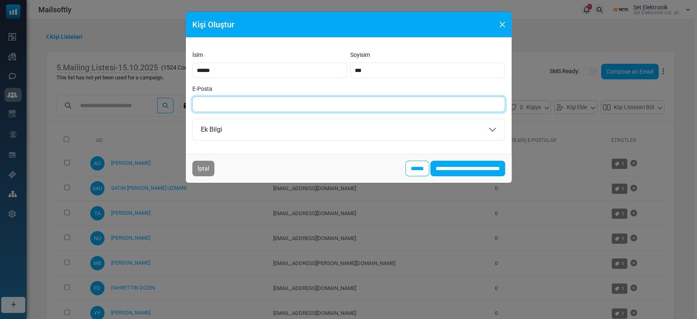
paste input "**********"
type input "**********"
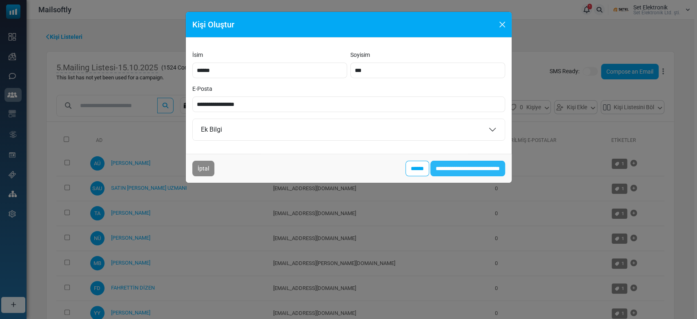
click at [464, 169] on input "**********" at bounding box center [467, 168] width 75 height 16
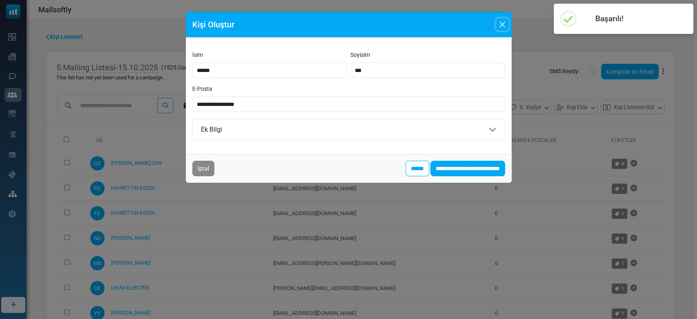
click at [502, 23] on button "Close" at bounding box center [502, 24] width 12 height 12
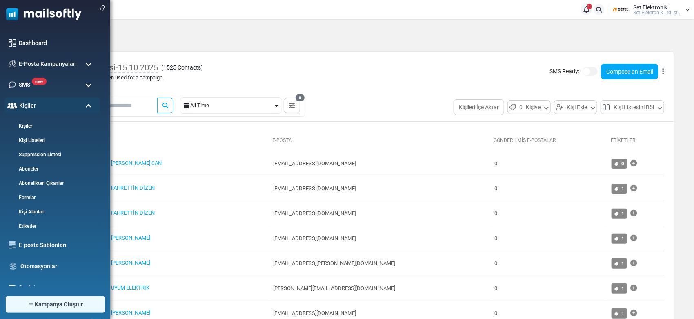
click at [24, 33] on div "Dashboard E-Posta Kampanyaları Kampanyalar Gönderici İtibarı new SMS SMS Kampan…" at bounding box center [55, 155] width 110 height 261
click at [25, 40] on link "Dashboard" at bounding box center [57, 42] width 81 height 9
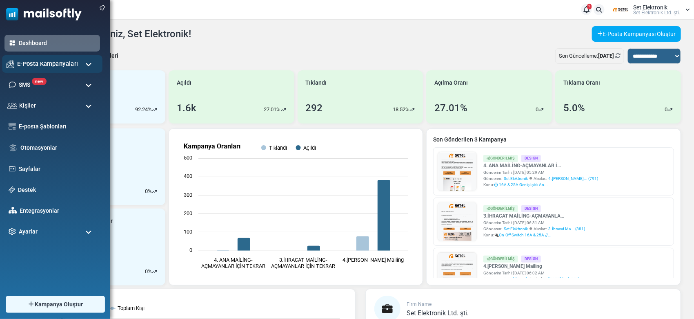
click at [67, 58] on div "E-Posta Kampanyaları" at bounding box center [52, 64] width 100 height 18
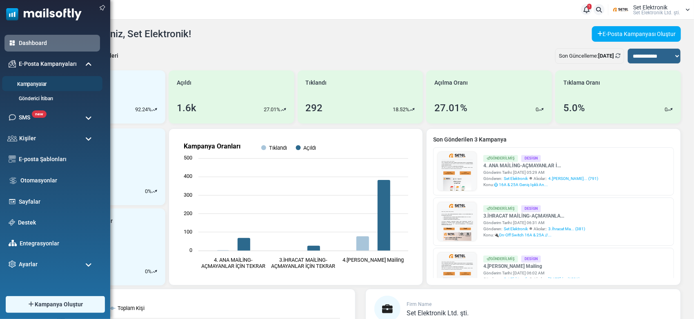
click at [52, 86] on link "Kampanyalar" at bounding box center [51, 84] width 98 height 8
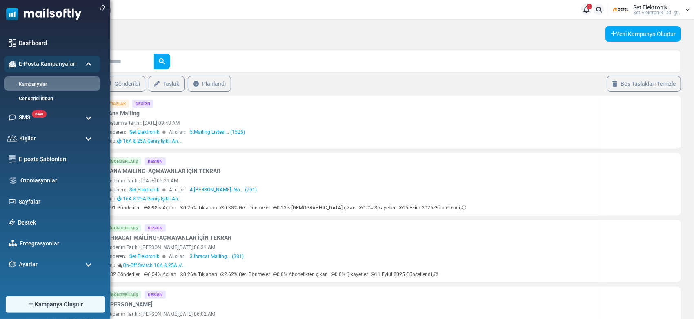
click at [42, 11] on img at bounding box center [41, 12] width 82 height 25
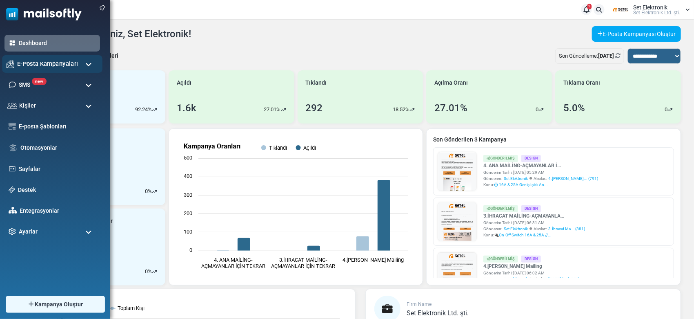
click at [29, 63] on span "E-Posta Kampanyaları" at bounding box center [47, 63] width 61 height 9
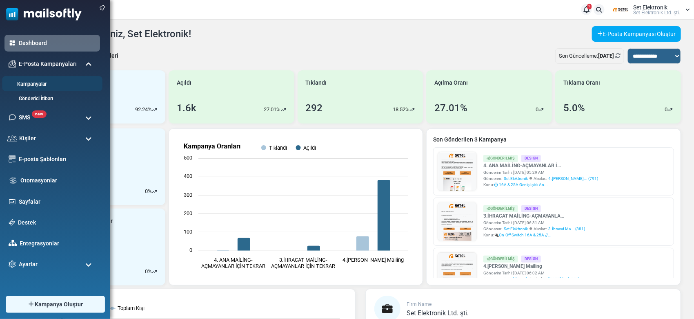
click at [30, 84] on link "Kampanyalar" at bounding box center [51, 84] width 98 height 8
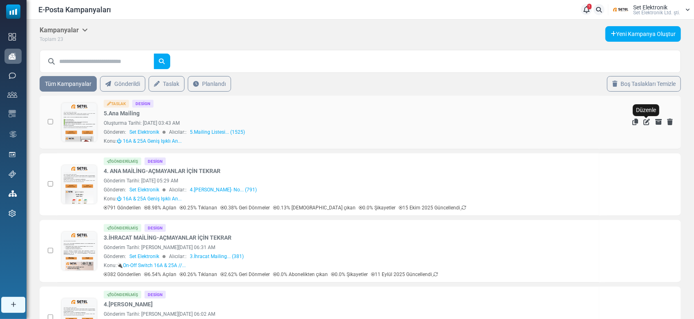
click at [644, 121] on icon "Düzenle" at bounding box center [647, 121] width 7 height 7
click at [644, 120] on icon "Düzenle" at bounding box center [647, 121] width 7 height 7
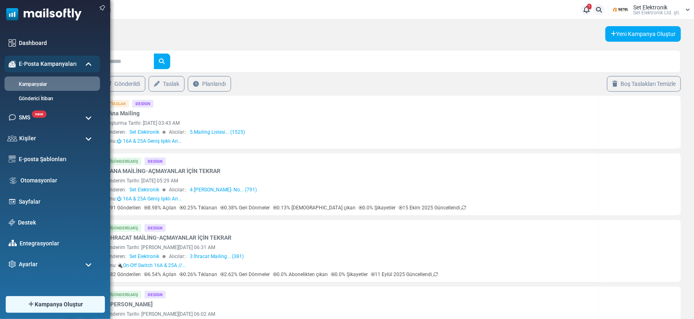
click at [33, 15] on img at bounding box center [41, 12] width 82 height 25
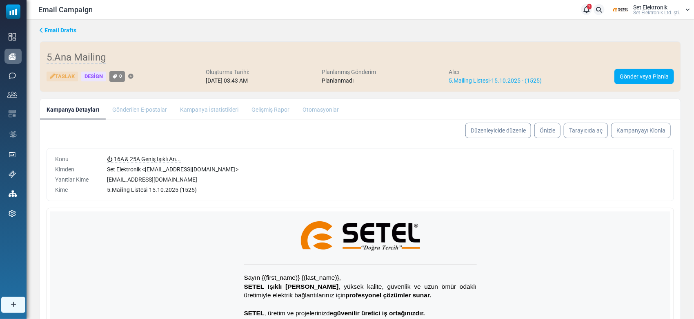
drag, startPoint x: 519, startPoint y: 129, endPoint x: 513, endPoint y: 132, distance: 6.0
click at [518, 129] on link "Düzenleyicide düzenle" at bounding box center [499, 131] width 66 height 16
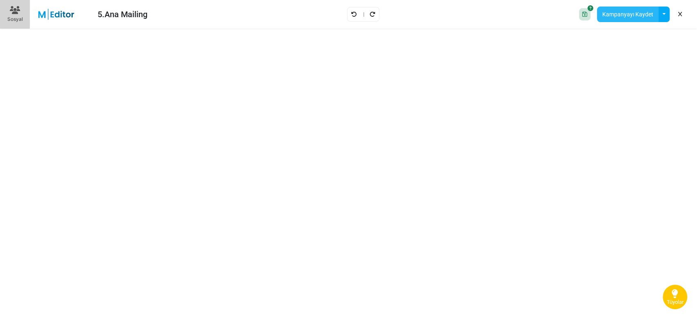
click at [626, 13] on button "Kampanyayı Kaydet" at bounding box center [628, 15] width 62 height 16
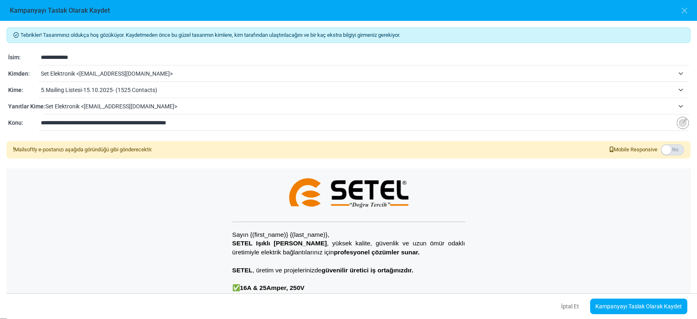
click at [120, 164] on div "**********" at bounding box center [348, 169] width 697 height 297
drag, startPoint x: 207, startPoint y: 124, endPoint x: 39, endPoint y: 123, distance: 168.2
click at [39, 123] on div "**********" at bounding box center [364, 123] width 650 height 16
click at [114, 123] on input "**********" at bounding box center [359, 123] width 636 height 16
drag, startPoint x: 105, startPoint y: 120, endPoint x: 76, endPoint y: 125, distance: 29.1
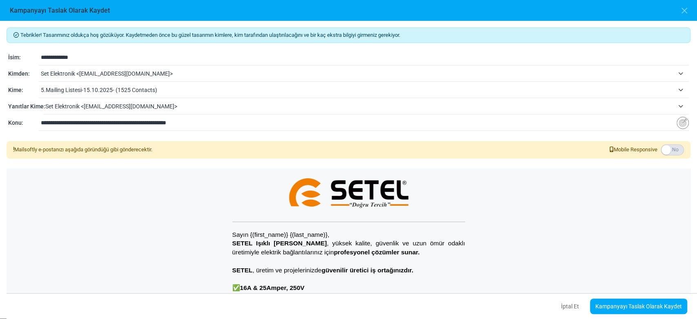
click at [76, 125] on input "**********" at bounding box center [359, 123] width 636 height 16
click at [47, 124] on input "**********" at bounding box center [359, 123] width 636 height 16
click at [201, 125] on input "**********" at bounding box center [359, 123] width 636 height 16
drag, startPoint x: 201, startPoint y: 123, endPoint x: 131, endPoint y: 127, distance: 69.5
click at [131, 127] on input "**********" at bounding box center [359, 123] width 636 height 16
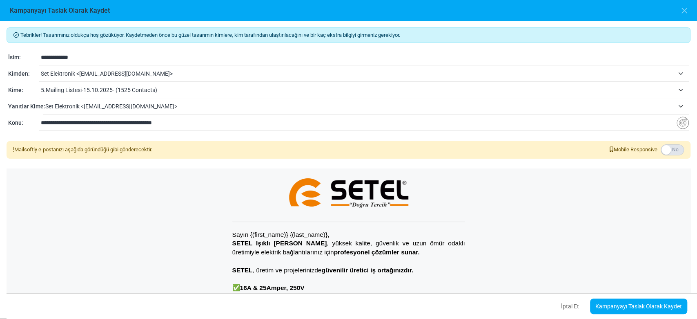
click at [91, 121] on input "**********" at bounding box center [359, 123] width 636 height 16
drag, startPoint x: 187, startPoint y: 123, endPoint x: 24, endPoint y: 120, distance: 163.0
click at [25, 121] on div "**********" at bounding box center [348, 123] width 681 height 10
type input "**********"
click at [640, 308] on link "Kampanyayı Taslak Olarak Kaydet" at bounding box center [638, 306] width 97 height 16
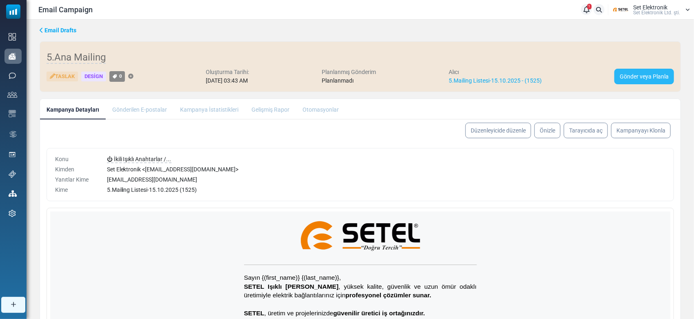
click at [627, 74] on link "Gönder veya Planla" at bounding box center [645, 77] width 60 height 16
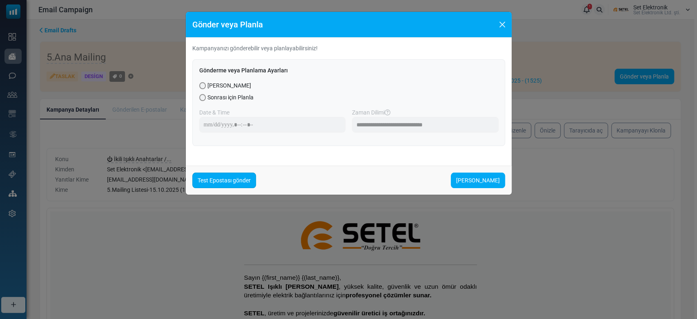
drag, startPoint x: 221, startPoint y: 178, endPoint x: 245, endPoint y: 154, distance: 33.8
click at [222, 178] on link "Test Epostası gönder" at bounding box center [224, 180] width 64 height 16
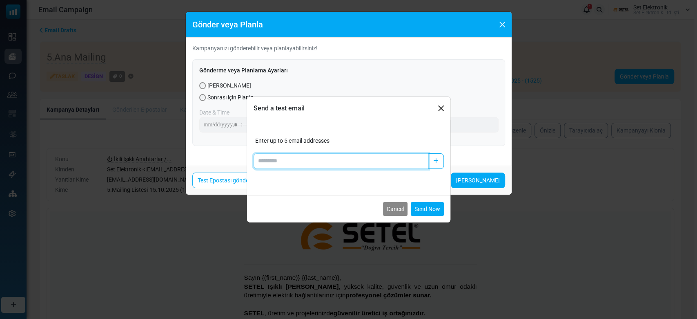
drag, startPoint x: 290, startPoint y: 160, endPoint x: 288, endPoint y: 150, distance: 10.4
click at [290, 161] on input "Add email" at bounding box center [341, 161] width 175 height 16
type input "**********"
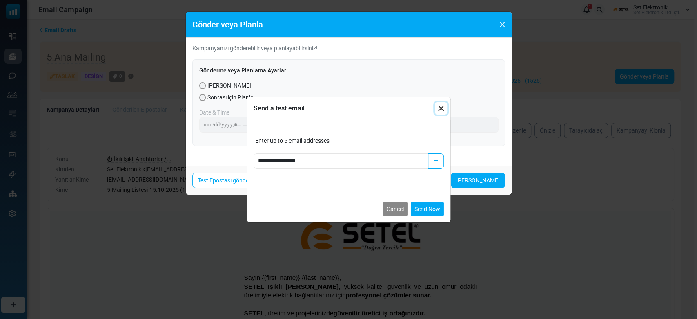
drag, startPoint x: 441, startPoint y: 107, endPoint x: 460, endPoint y: 94, distance: 23.5
click at [441, 107] on button "Close" at bounding box center [441, 108] width 12 height 12
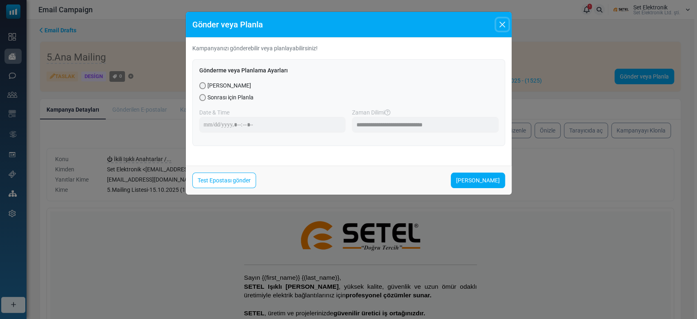
click at [502, 28] on button "Close" at bounding box center [502, 24] width 12 height 12
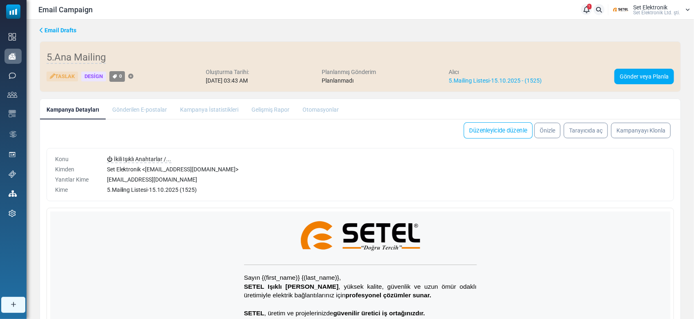
click at [505, 128] on link "Düzenleyicide düzenle" at bounding box center [498, 130] width 69 height 16
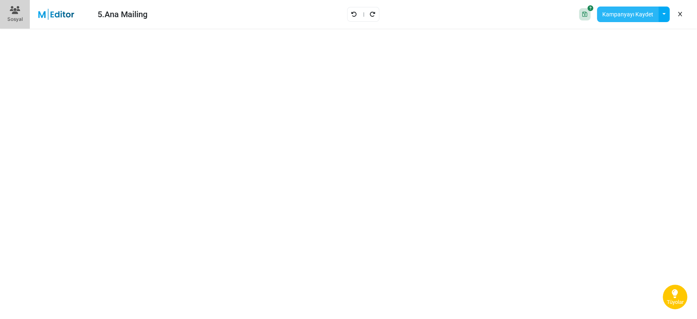
click at [622, 15] on button "Kampanyayı Kaydet" at bounding box center [628, 15] width 62 height 16
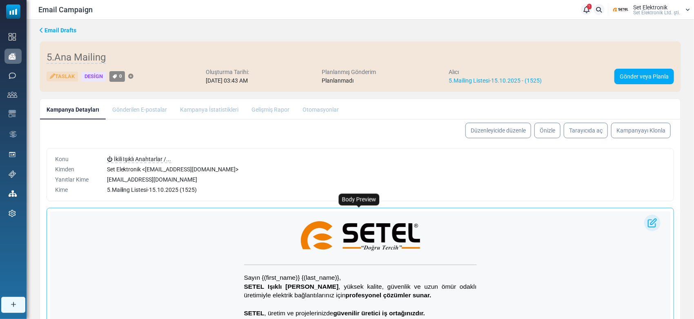
click at [500, 128] on link "Düzenleyicide düzenle" at bounding box center [498, 130] width 69 height 16
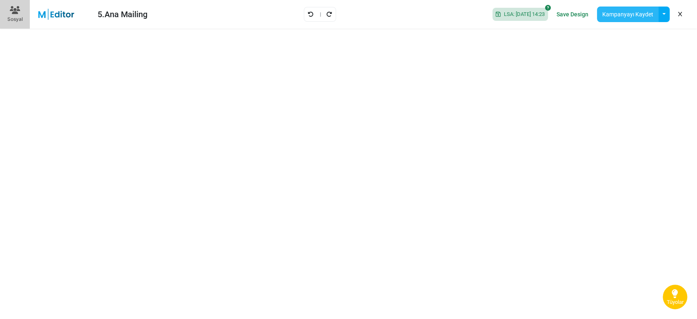
click at [630, 19] on button "Kampanyayı Kaydet" at bounding box center [628, 15] width 62 height 16
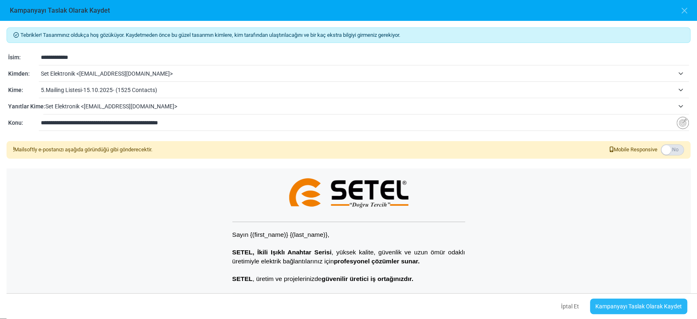
click at [628, 306] on link "Kampanyayı Taslak Olarak Kaydet" at bounding box center [638, 306] width 97 height 16
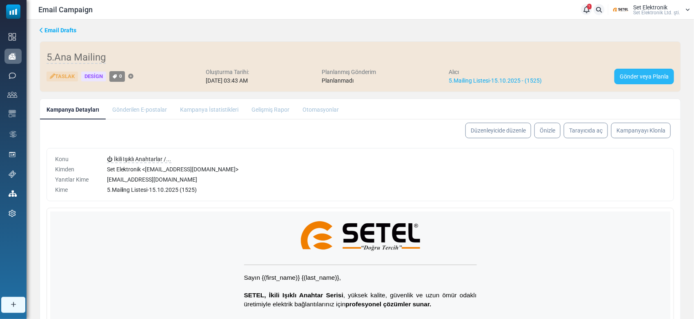
click at [633, 77] on link "Gönder veya Planla" at bounding box center [645, 77] width 60 height 16
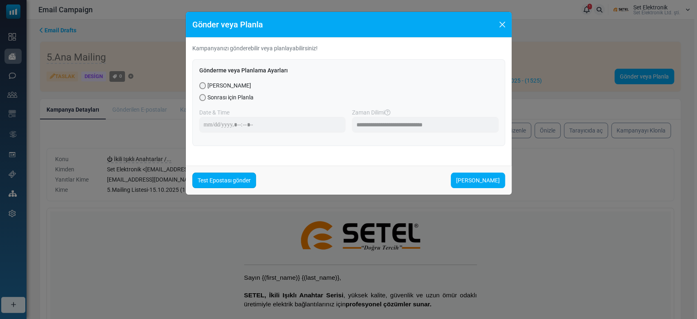
click at [234, 177] on link "Test Epostası gönder" at bounding box center [224, 180] width 64 height 16
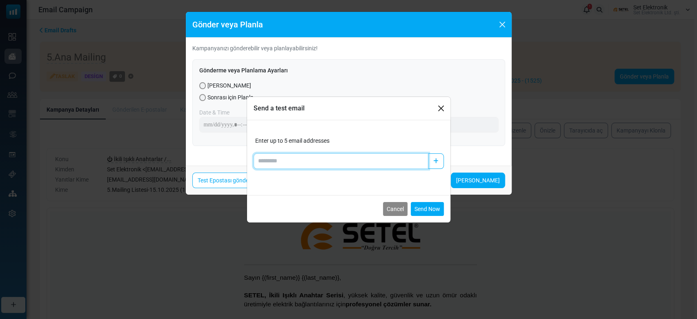
click at [336, 160] on input "Add email" at bounding box center [341, 161] width 175 height 16
type input "**********"
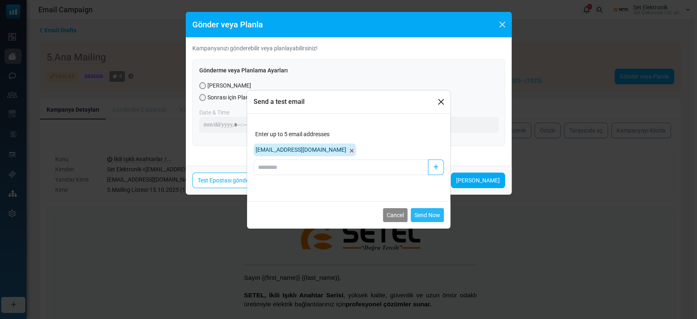
click at [425, 208] on button "Send Now" at bounding box center [427, 215] width 33 height 14
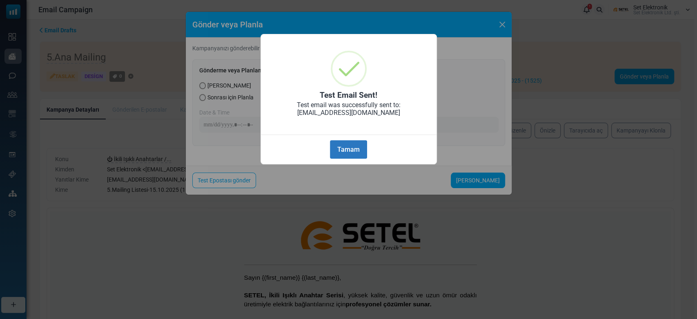
click at [363, 148] on button "Tamam" at bounding box center [348, 149] width 37 height 18
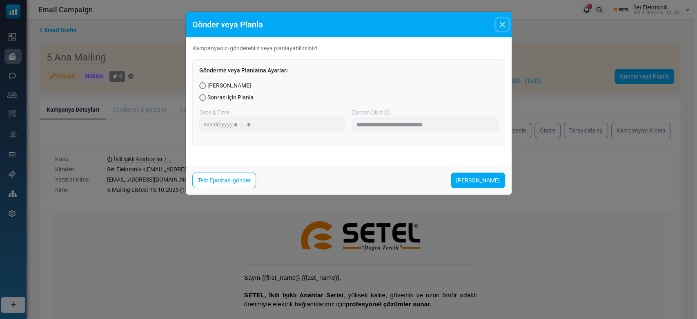
click at [496, 28] on button "Close" at bounding box center [502, 24] width 12 height 12
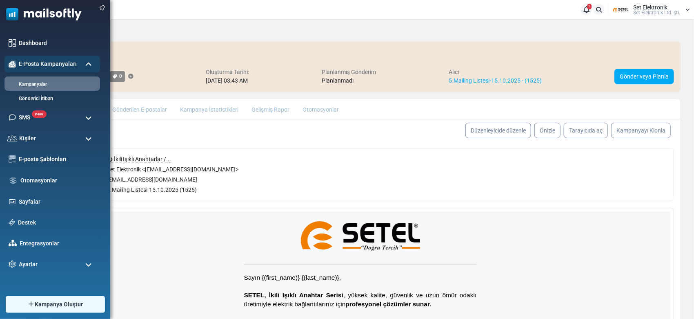
click at [17, 7] on img at bounding box center [41, 12] width 82 height 25
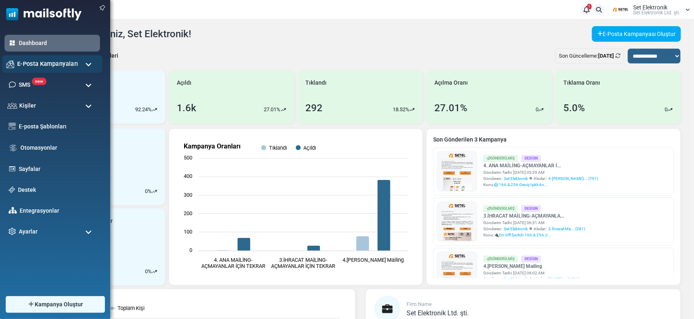
click at [61, 63] on span "E-Posta Kampanyaları" at bounding box center [47, 63] width 61 height 9
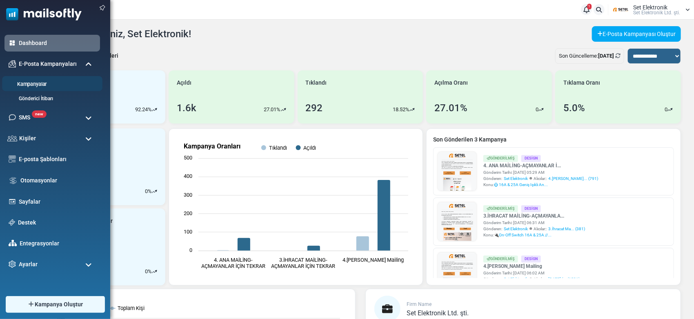
click at [46, 81] on link "Kampanyalar" at bounding box center [51, 84] width 98 height 8
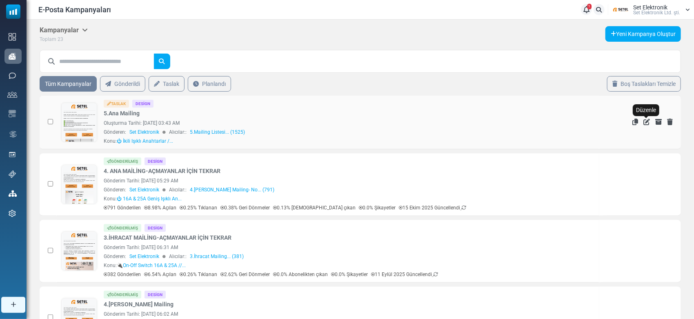
click at [647, 120] on icon "Düzenle" at bounding box center [647, 121] width 7 height 7
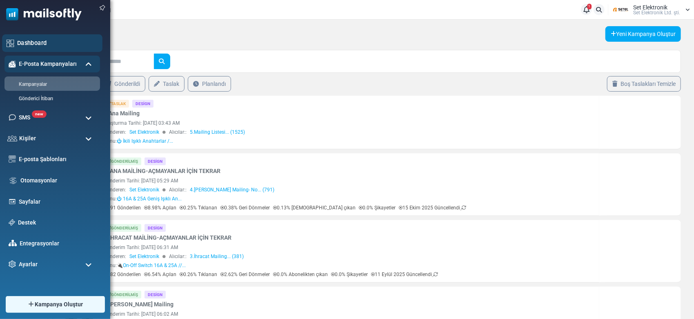
click at [20, 40] on link "Dashboard" at bounding box center [57, 42] width 81 height 9
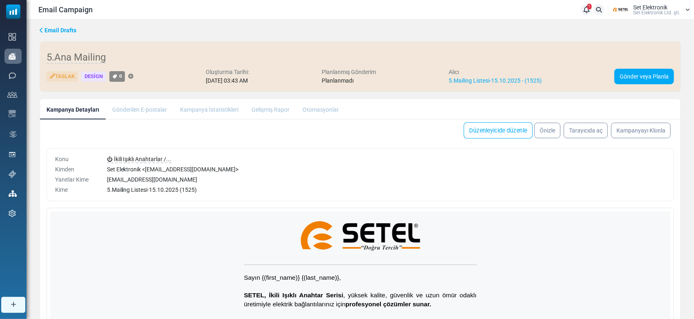
click at [509, 132] on link "Düzenleyicide düzenle" at bounding box center [498, 130] width 69 height 16
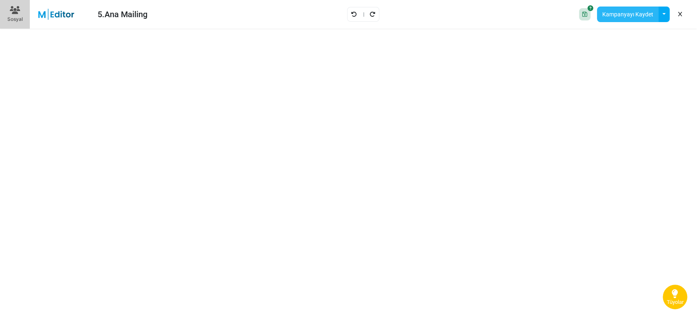
click at [625, 15] on button "Kampanyayı Kaydet" at bounding box center [628, 15] width 62 height 16
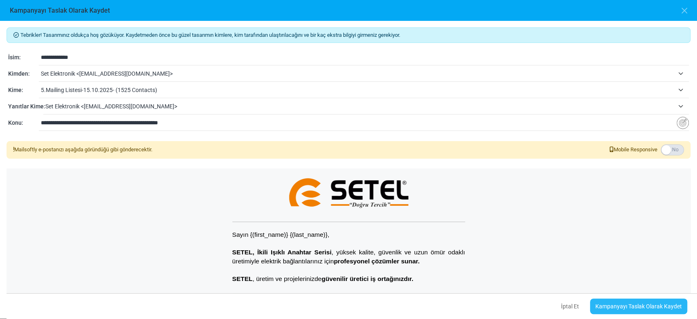
click at [613, 305] on link "Kampanyayı Taslak Olarak Kaydet" at bounding box center [638, 306] width 97 height 16
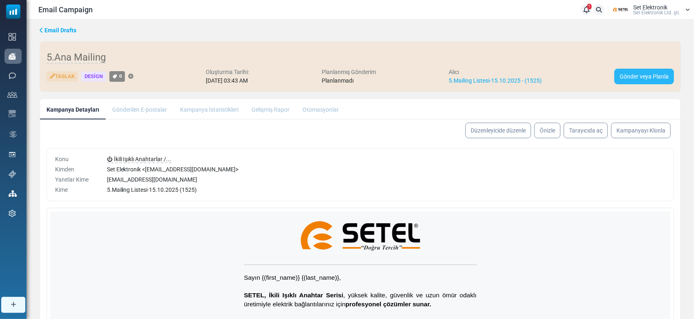
click at [648, 74] on link "Gönder veya Planla" at bounding box center [645, 77] width 60 height 16
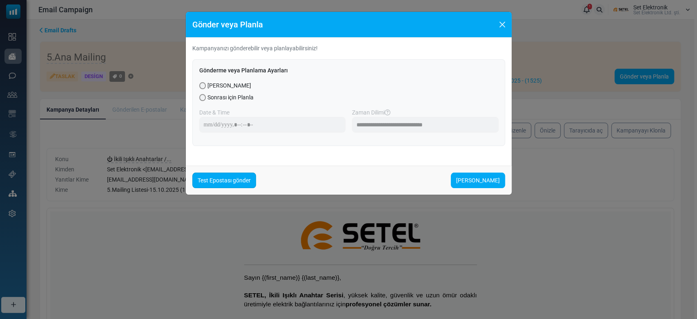
click at [220, 176] on link "Test Epostası gönder" at bounding box center [224, 180] width 64 height 16
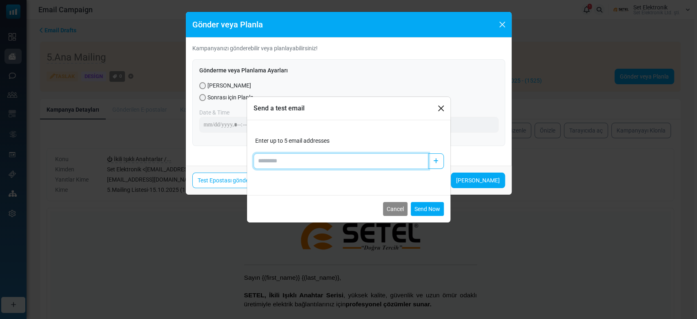
click at [302, 157] on input "Add email" at bounding box center [341, 161] width 175 height 16
click at [325, 164] on input "****" at bounding box center [341, 161] width 175 height 16
type input "**********"
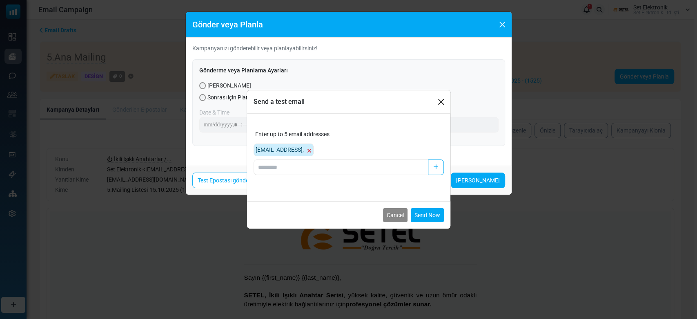
click at [310, 149] on icon at bounding box center [309, 151] width 4 height 6
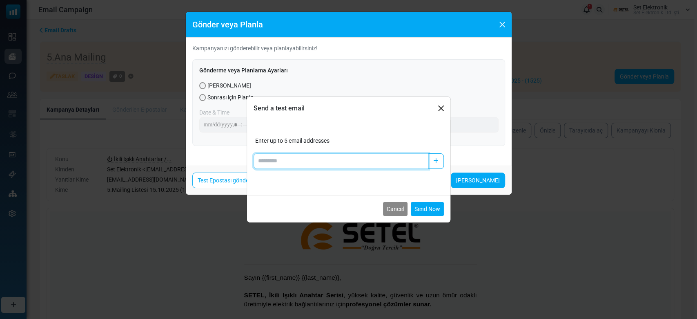
drag, startPoint x: 310, startPoint y: 154, endPoint x: 309, endPoint y: 159, distance: 5.1
click at [310, 155] on input "Add email" at bounding box center [341, 161] width 175 height 16
type input "**********"
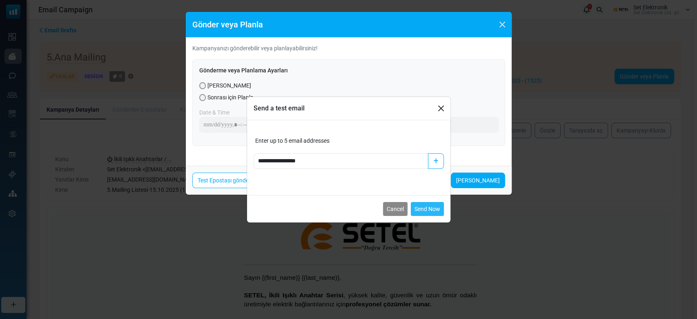
click at [435, 210] on button "Send Now" at bounding box center [427, 209] width 33 height 14
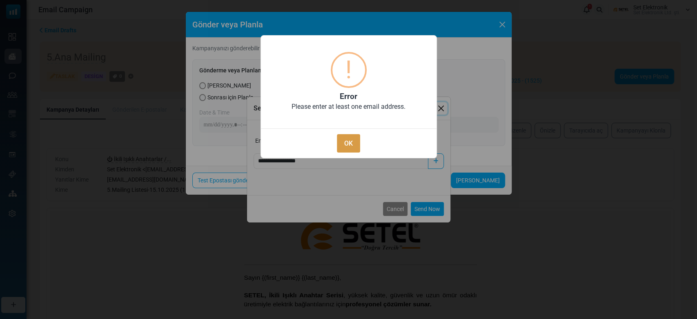
click at [350, 145] on button "OK" at bounding box center [348, 143] width 23 height 18
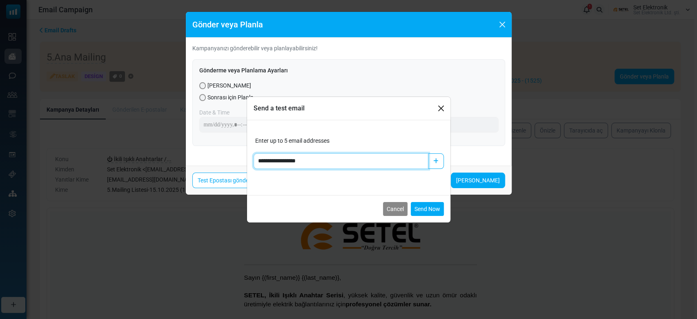
click at [356, 157] on input "**********" at bounding box center [341, 161] width 175 height 16
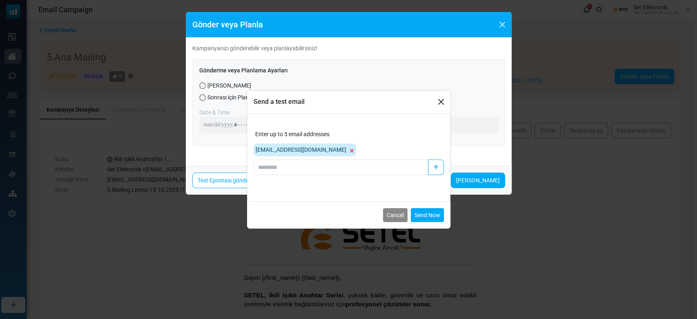
click at [394, 132] on div "Enter up to 5 email addresses hazal@setel.com.tr" at bounding box center [349, 152] width 190 height 45
click at [428, 218] on button "Send Now" at bounding box center [427, 215] width 33 height 14
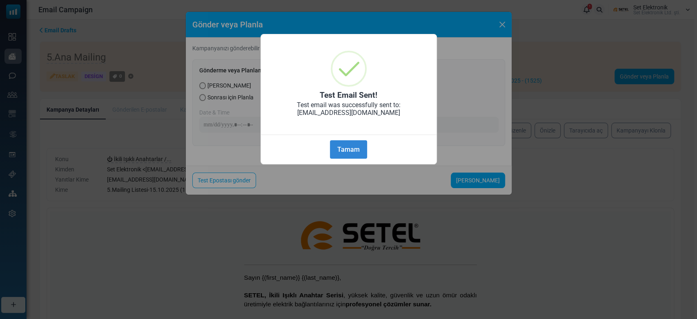
click at [337, 138] on div "Tamam No Cancel" at bounding box center [349, 147] width 176 height 26
click at [341, 148] on button "Tamam" at bounding box center [348, 149] width 37 height 18
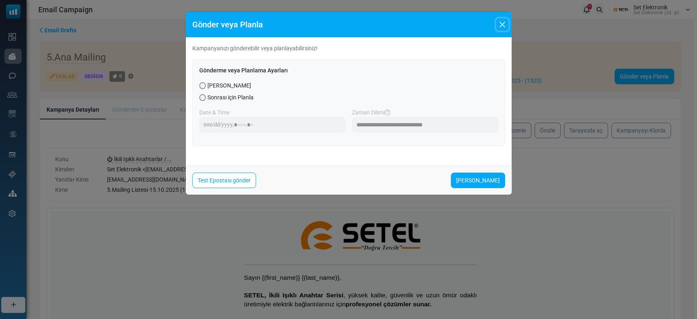
click at [502, 26] on button "Close" at bounding box center [502, 24] width 12 height 12
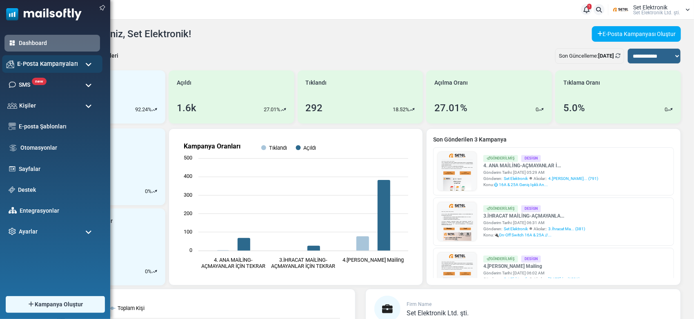
click at [26, 67] on span "E-Posta Kampanyaları" at bounding box center [47, 63] width 61 height 9
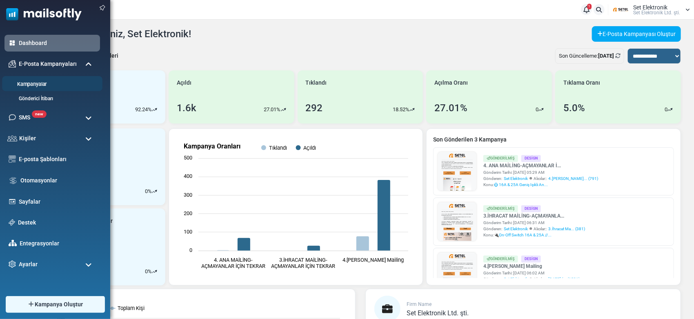
click at [33, 85] on link "Kampanyalar" at bounding box center [51, 84] width 98 height 8
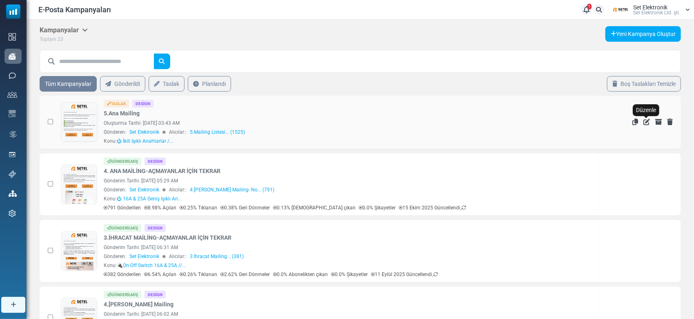
click at [645, 121] on icon "Düzenle" at bounding box center [647, 121] width 7 height 7
click at [647, 122] on icon "Düzenle" at bounding box center [647, 121] width 7 height 7
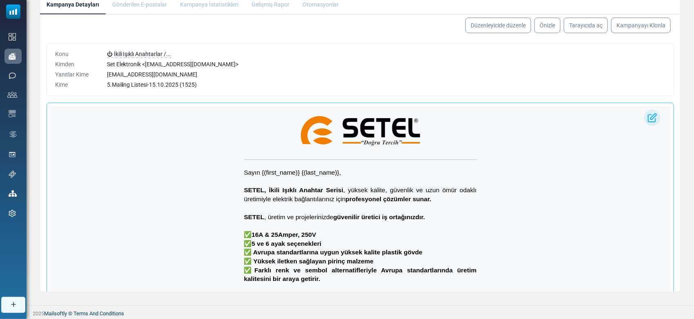
click at [646, 112] on img at bounding box center [652, 117] width 16 height 16
click at [651, 123] on img at bounding box center [652, 117] width 16 height 16
click at [650, 116] on img at bounding box center [652, 117] width 16 height 16
click at [510, 21] on link "Düzenleyicide düzenle" at bounding box center [498, 25] width 69 height 16
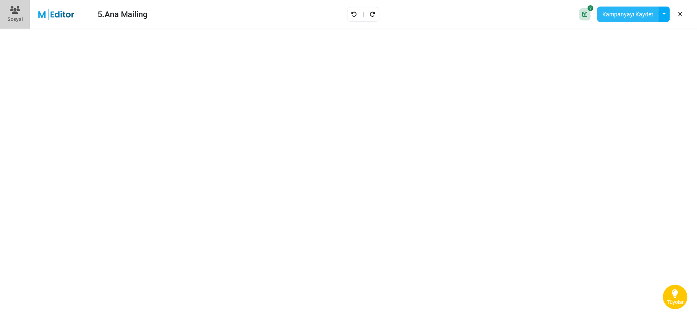
drag, startPoint x: 637, startPoint y: 4, endPoint x: 635, endPoint y: 8, distance: 4.2
click at [637, 4] on div "Save Design Kampanyayı Kaydet Şablon Olarak Kaydet Bir Şablonu Aç" at bounding box center [632, 14] width 118 height 22
click at [634, 10] on button "Kampanyayı Kaydet" at bounding box center [628, 15] width 62 height 16
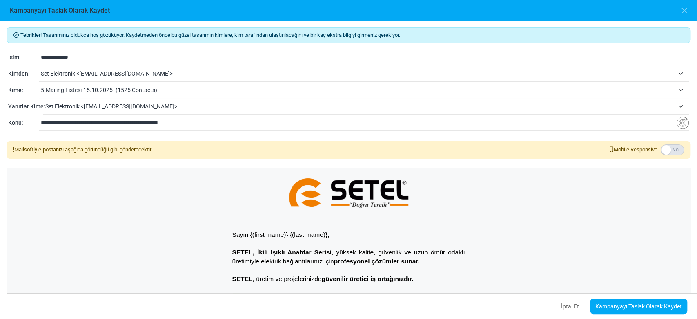
click at [621, 314] on div "İptal Et Kampanyayı Taslak Olarak Kaydet" at bounding box center [355, 306] width 697 height 26
click at [620, 311] on link "Kampanyayı Taslak Olarak Kaydet" at bounding box center [638, 306] width 97 height 16
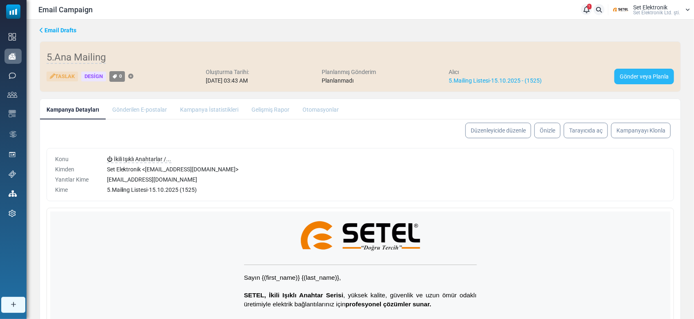
click at [647, 80] on link "Gönder veya Planla" at bounding box center [645, 77] width 60 height 16
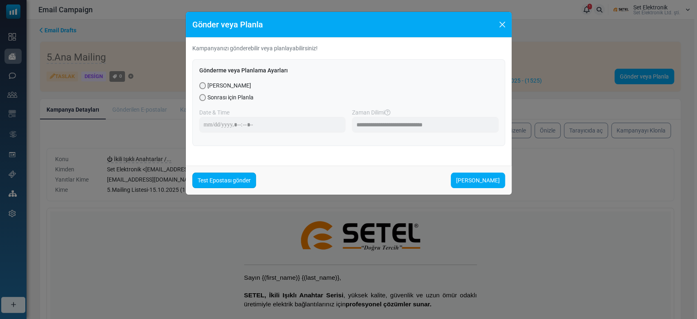
click at [241, 176] on link "Test Epostası gönder" at bounding box center [224, 180] width 64 height 16
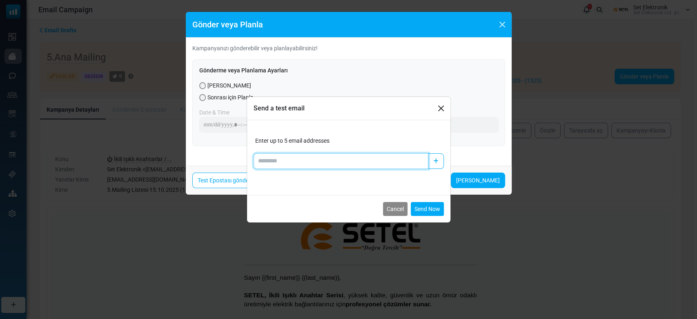
click at [264, 162] on input "Add email" at bounding box center [341, 161] width 175 height 16
type input "**********"
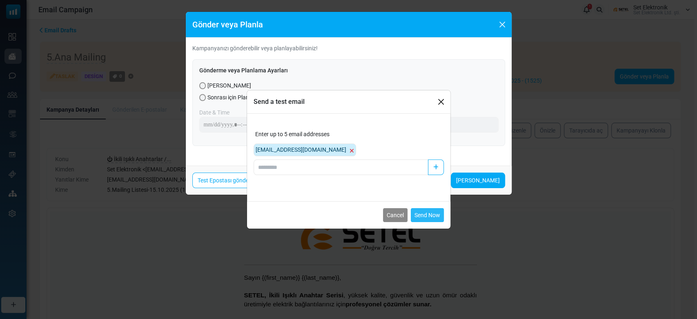
click at [425, 218] on button "Send Now" at bounding box center [427, 215] width 33 height 14
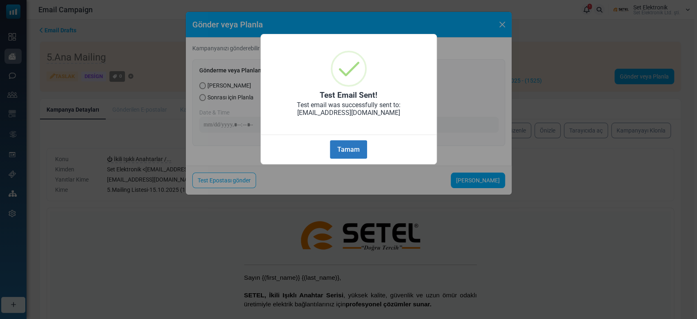
click at [338, 148] on button "Tamam" at bounding box center [348, 149] width 37 height 18
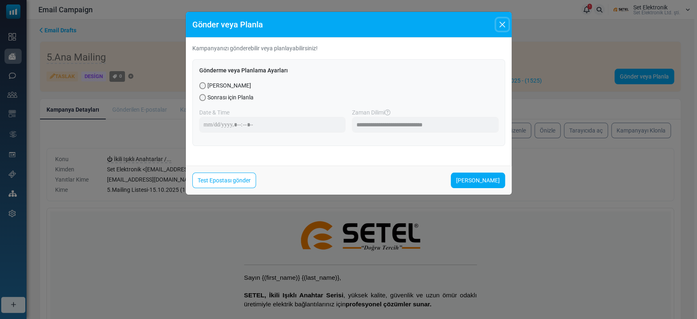
click at [500, 26] on button "Close" at bounding box center [502, 24] width 12 height 12
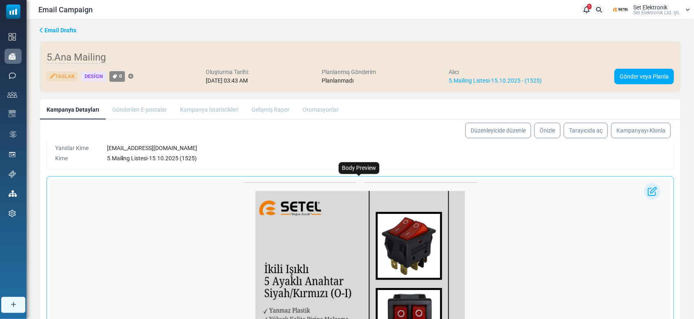
scroll to position [218, 0]
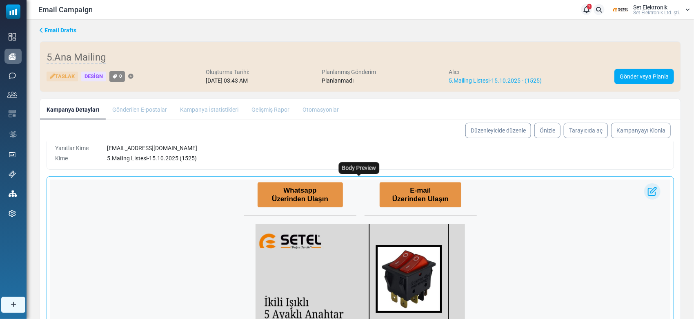
click at [360, 209] on td "E-mail Üzerinden Ulaşın" at bounding box center [420, 194] width 120 height 33
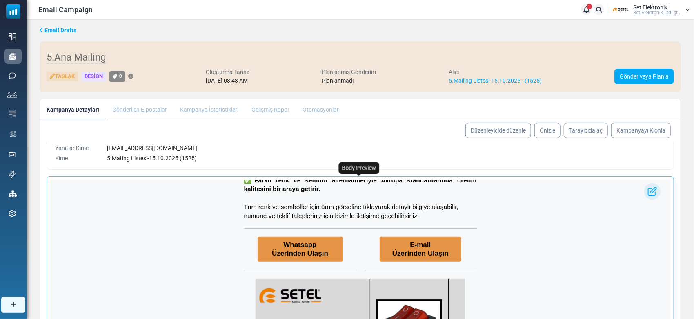
click at [354, 227] on table "divider" at bounding box center [360, 227] width 233 height 0
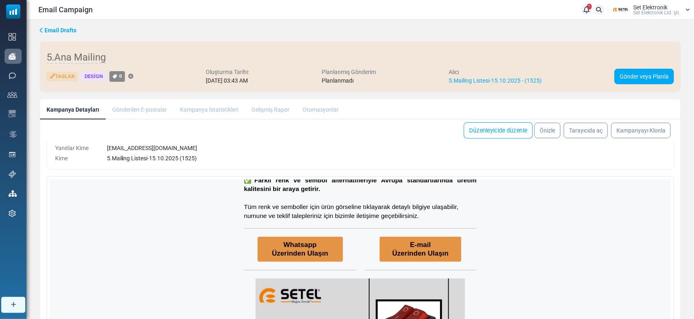
click at [494, 132] on link "Düzenleyicide düzenle" at bounding box center [498, 130] width 69 height 16
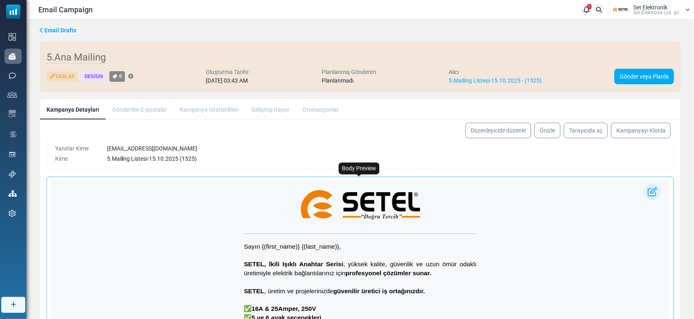
scroll to position [31, 0]
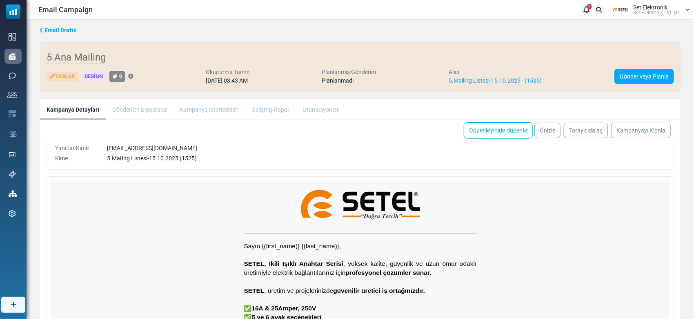
click at [525, 127] on link "Düzenleyicide düzenle" at bounding box center [498, 130] width 69 height 16
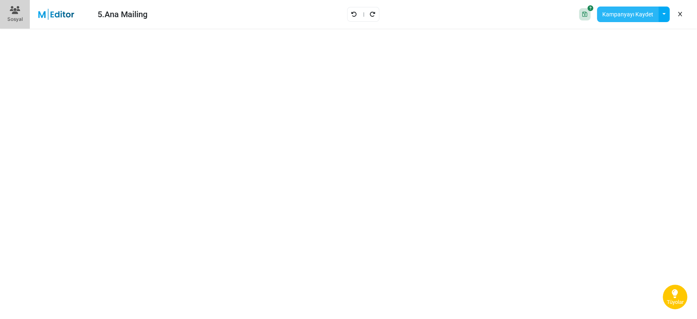
click at [641, 16] on button "Kampanyayı Kaydet" at bounding box center [628, 15] width 62 height 16
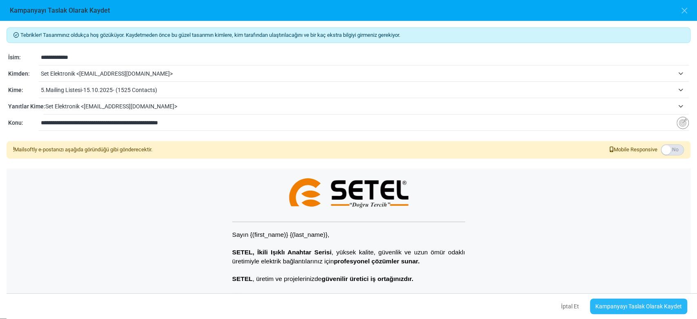
click at [613, 305] on link "Kampanyayı Taslak Olarak Kaydet" at bounding box center [638, 306] width 97 height 16
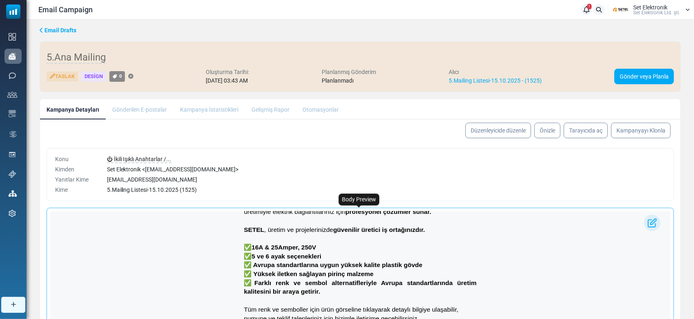
scroll to position [163, 0]
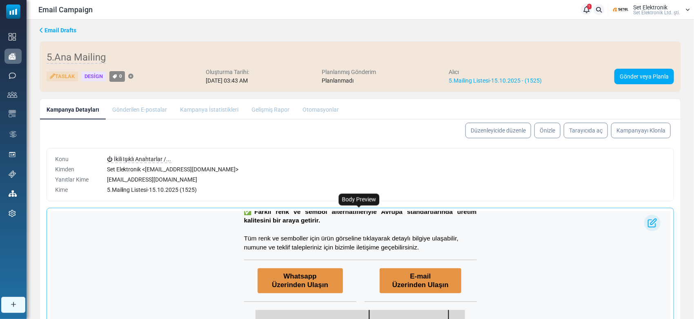
click at [268, 232] on p at bounding box center [360, 228] width 233 height 9
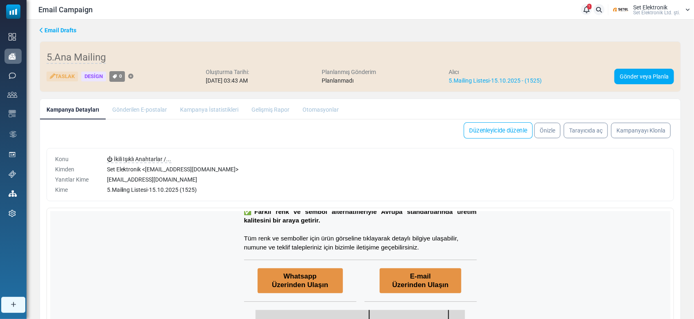
click at [497, 131] on link "Düzenleyicide düzenle" at bounding box center [498, 130] width 69 height 16
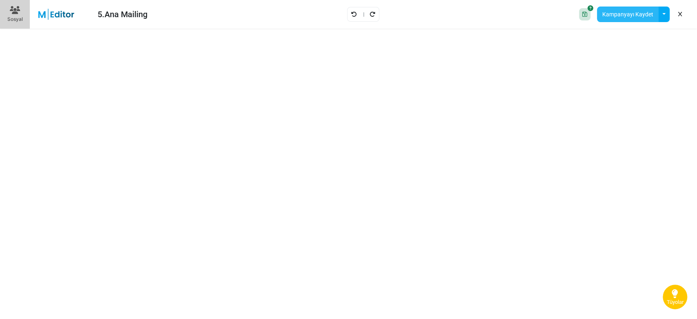
click at [628, 11] on button "Kampanyayı Kaydet" at bounding box center [628, 15] width 62 height 16
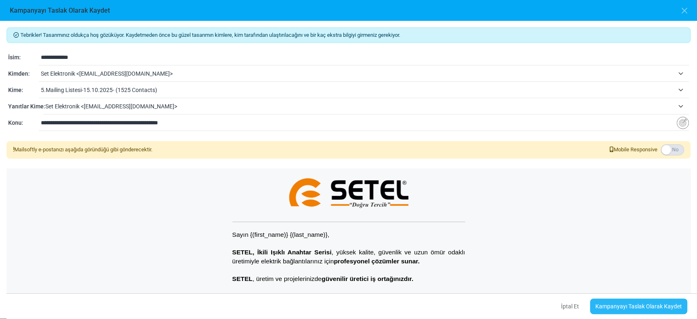
click at [623, 310] on link "Kampanyayı Taslak Olarak Kaydet" at bounding box center [638, 306] width 97 height 16
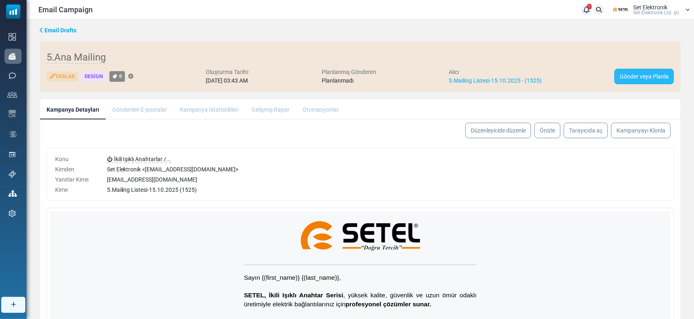
click at [647, 77] on link "Gönder veya Planla" at bounding box center [645, 77] width 60 height 16
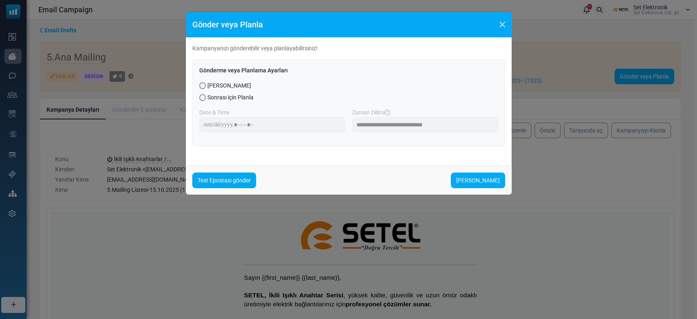
click at [232, 174] on link "Test Epostası gönder" at bounding box center [224, 180] width 64 height 16
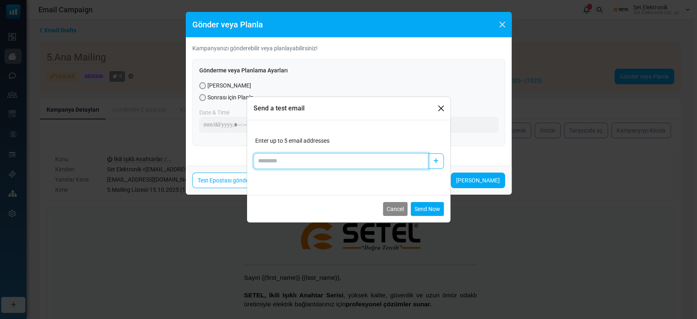
click at [279, 164] on input "Add email" at bounding box center [341, 161] width 175 height 16
type input "**********"
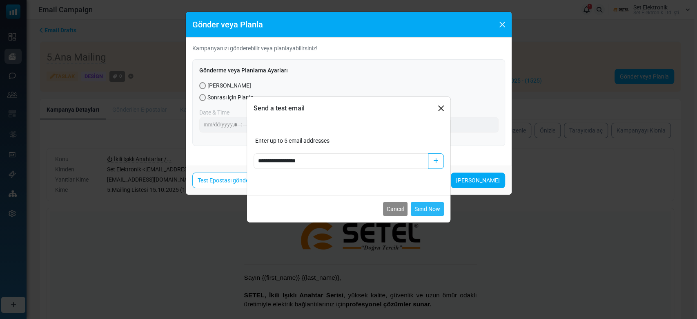
click at [431, 209] on button "Send Now" at bounding box center [427, 209] width 33 height 14
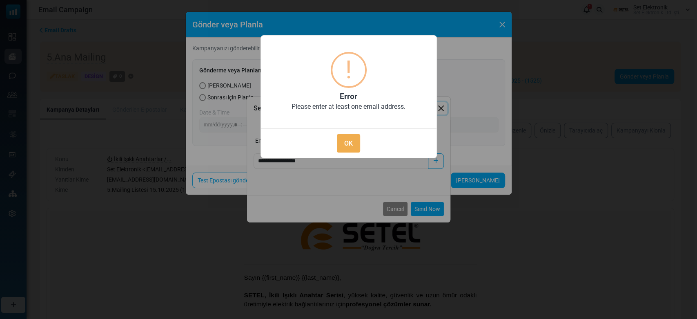
click at [352, 172] on div "× ! Error Please enter at least one email address. OK No Cancel" at bounding box center [348, 159] width 697 height 319
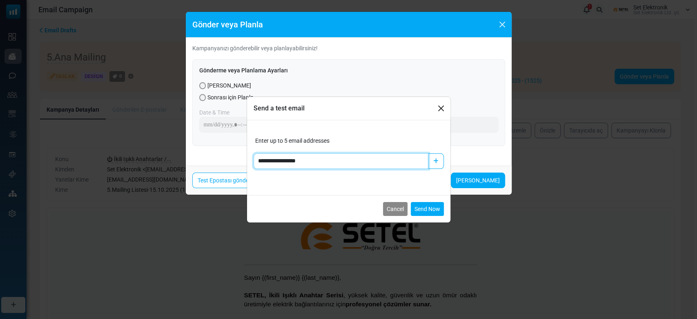
click at [342, 165] on input "**********" at bounding box center [341, 161] width 175 height 16
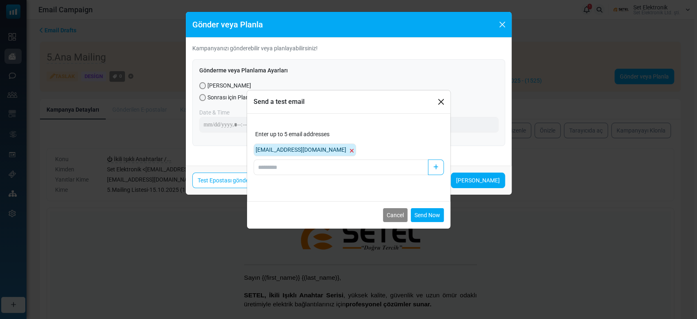
click at [372, 143] on div "[EMAIL_ADDRESS][DOMAIN_NAME]" at bounding box center [349, 149] width 190 height 13
click at [430, 213] on button "Send Now" at bounding box center [427, 215] width 33 height 14
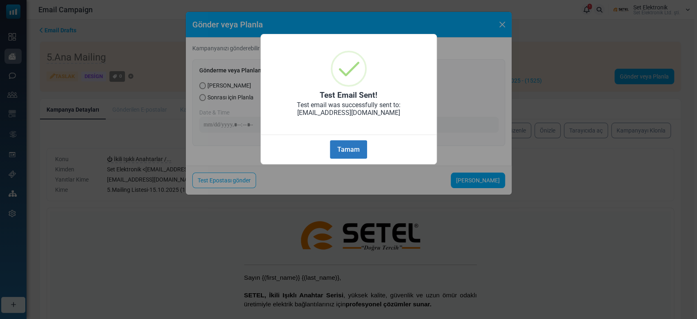
click at [361, 145] on button "Tamam" at bounding box center [348, 149] width 37 height 18
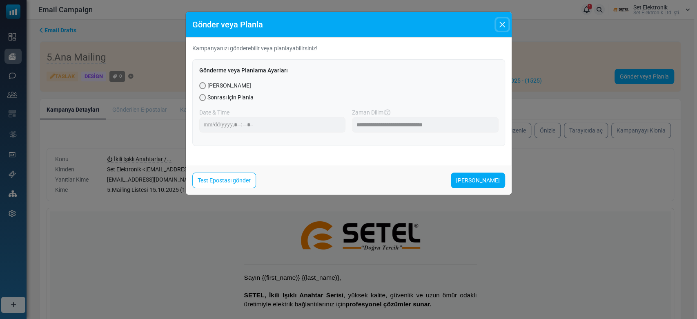
click at [503, 27] on button "Close" at bounding box center [502, 24] width 12 height 12
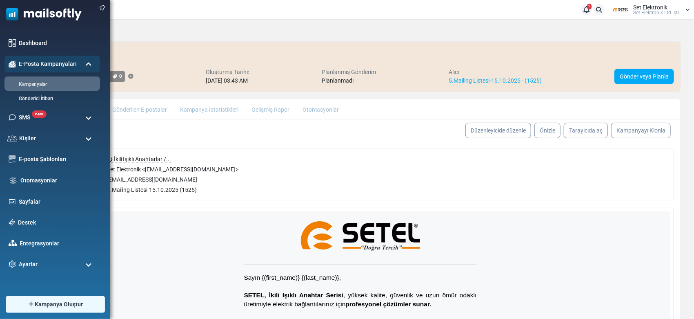
click at [21, 13] on img at bounding box center [41, 12] width 82 height 25
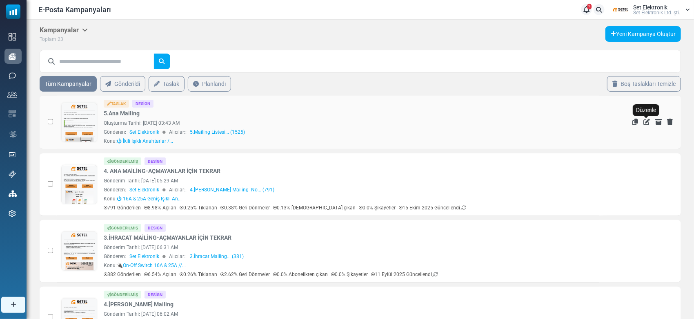
click at [649, 121] on icon "Düzenle" at bounding box center [647, 121] width 7 height 7
click at [648, 120] on icon "Düzenle" at bounding box center [647, 121] width 7 height 7
click at [645, 120] on icon "Düzenle" at bounding box center [647, 121] width 7 height 7
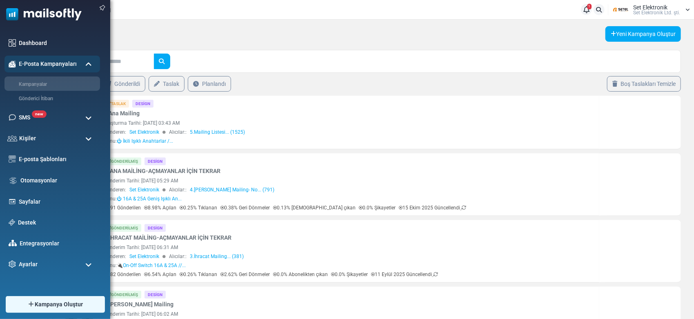
click at [26, 15] on img at bounding box center [41, 12] width 82 height 25
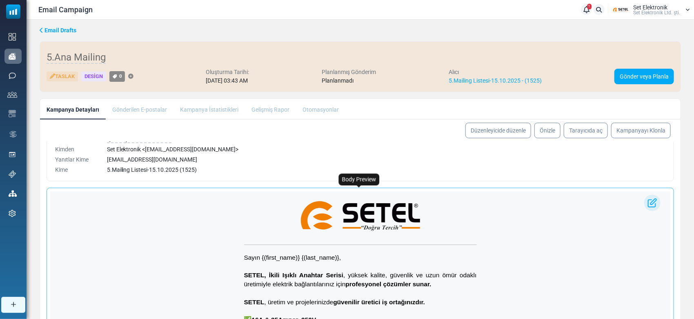
scroll to position [31, 0]
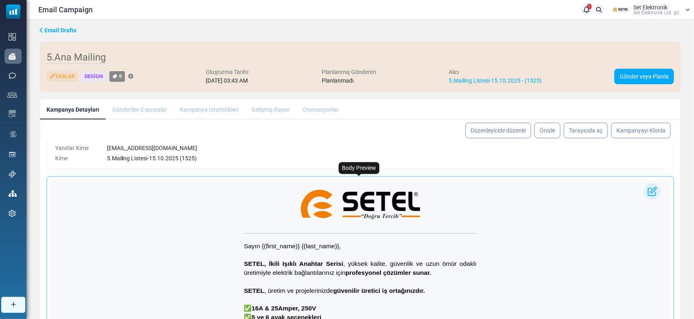
click at [293, 262] on strong "SETEL, İkili Işıklı Anahtar Serisi" at bounding box center [293, 262] width 99 height 7
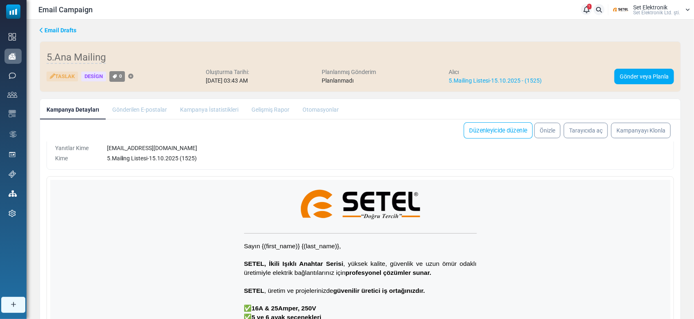
click at [480, 127] on link "Düzenleyicide düzenle" at bounding box center [498, 130] width 69 height 16
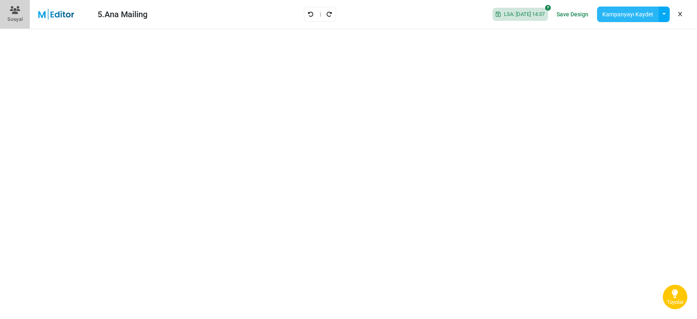
click at [629, 13] on button "Kampanyayı Kaydet" at bounding box center [628, 15] width 62 height 16
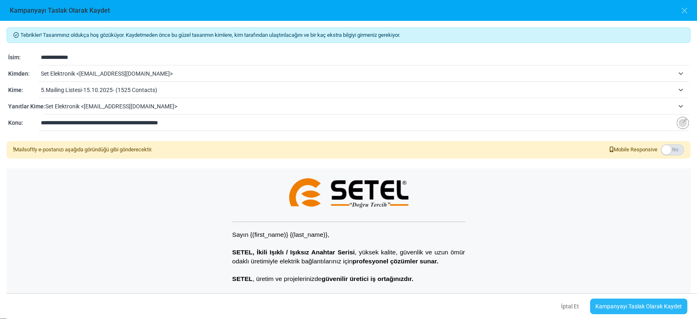
click at [631, 306] on link "Kampanyayı Taslak Olarak Kaydet" at bounding box center [638, 306] width 97 height 16
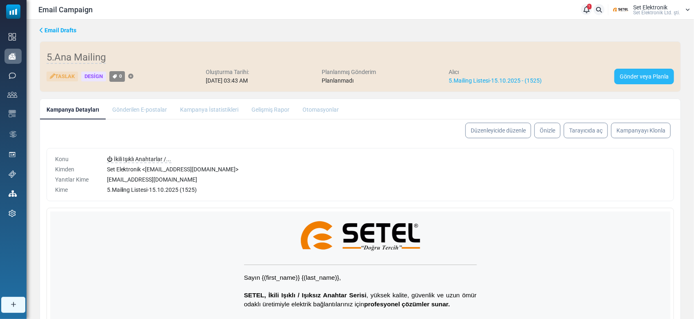
click at [633, 78] on link "Gönder veya Planla" at bounding box center [645, 77] width 60 height 16
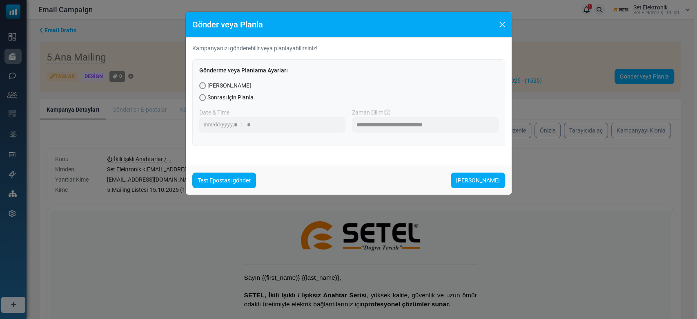
click at [240, 176] on link "Test Epostası gönder" at bounding box center [224, 180] width 64 height 16
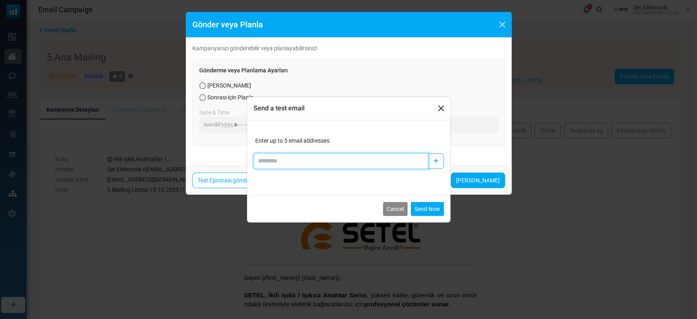
click at [283, 161] on input "Add email" at bounding box center [341, 161] width 175 height 16
type input "**********"
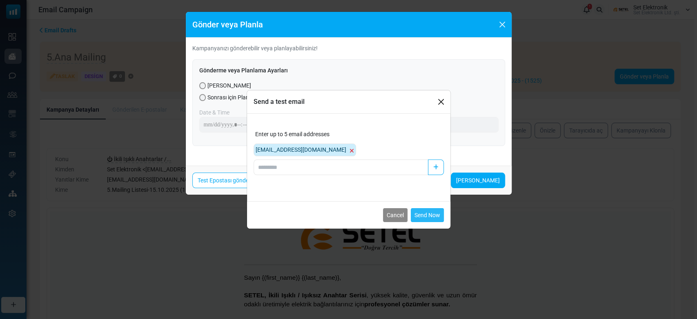
click at [421, 218] on button "Send Now" at bounding box center [427, 215] width 33 height 14
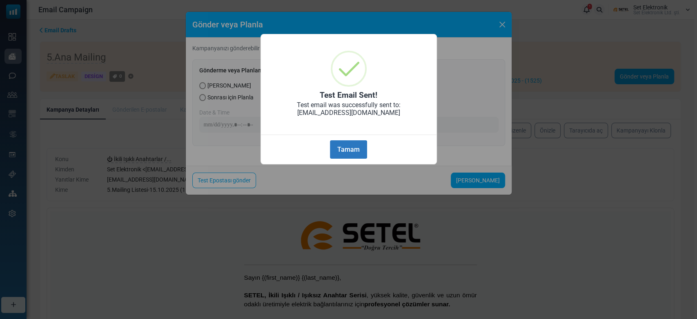
click at [350, 149] on button "Tamam" at bounding box center [348, 149] width 37 height 18
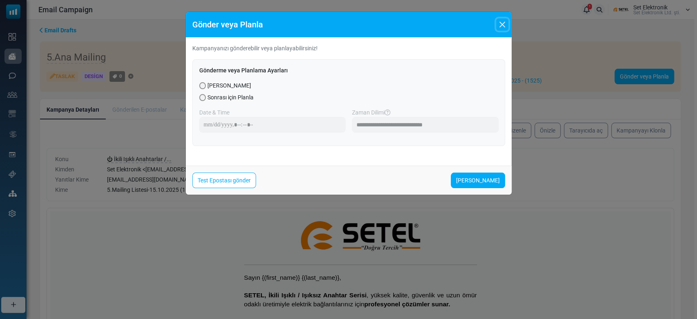
click at [502, 24] on button "Close" at bounding box center [502, 24] width 12 height 12
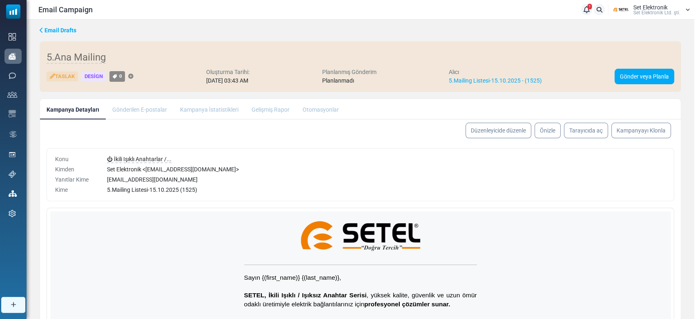
click at [503, 24] on body "Email Campaign 1 Bildirimler Set Elektronik Set Elektronik Ltd. şti. Profil & T…" at bounding box center [348, 212] width 697 height 424
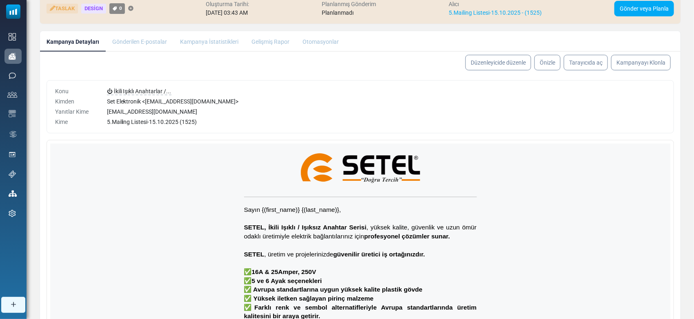
scroll to position [51, 0]
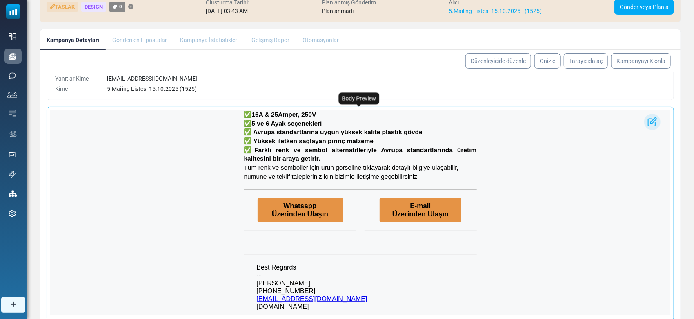
scroll to position [105, 0]
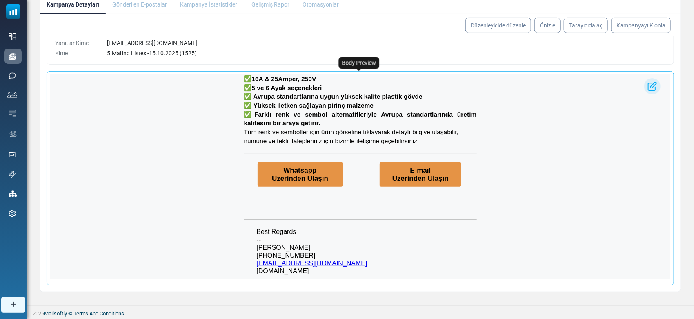
click at [337, 207] on link at bounding box center [359, 206] width 209 height 7
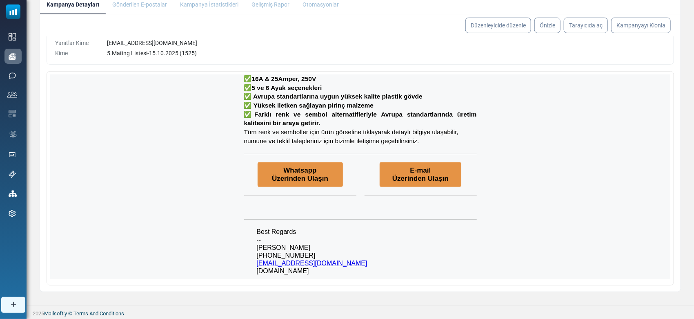
click at [488, 24] on link "Düzenleyicide düzenle" at bounding box center [499, 26] width 66 height 16
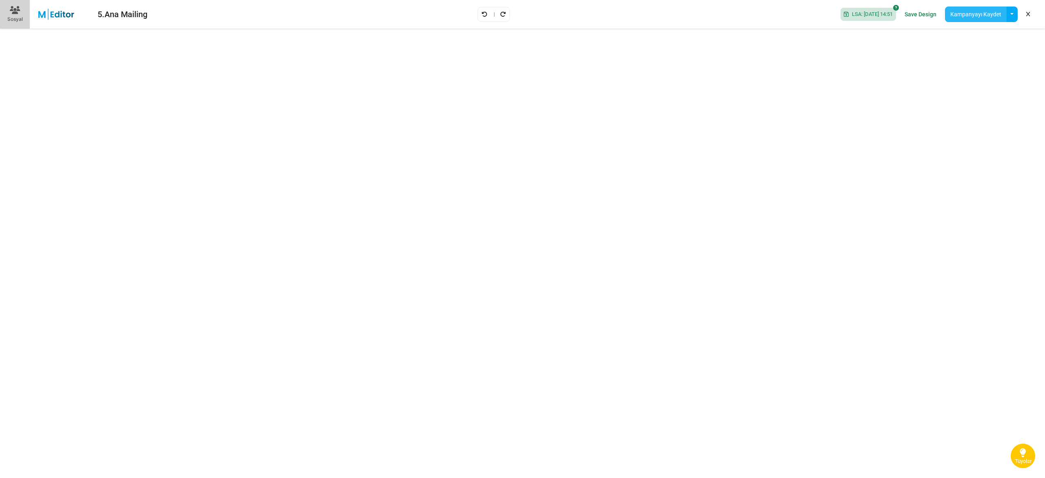
click at [697, 10] on button "Kampanyayı Kaydet" at bounding box center [976, 15] width 62 height 16
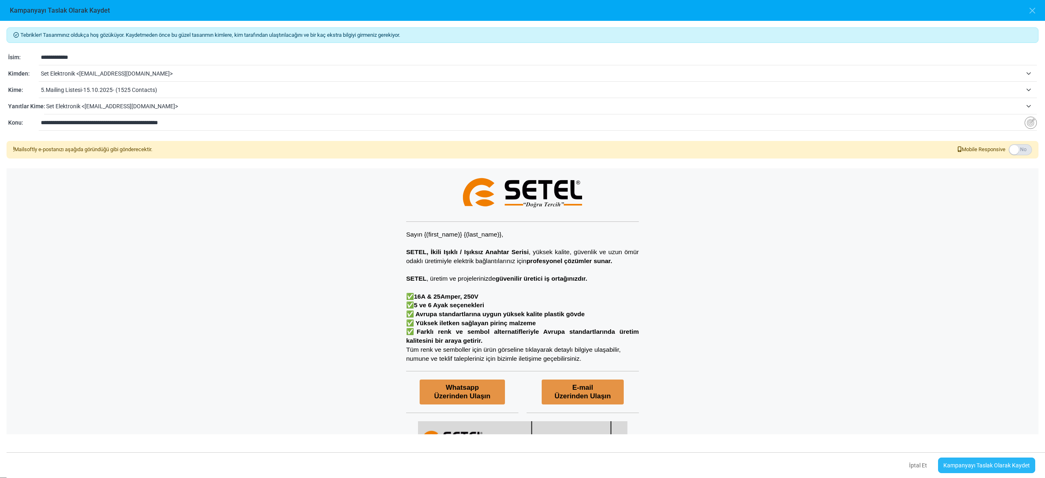
click at [697, 318] on link "Kampanyayı Taslak Olarak Kaydet" at bounding box center [986, 465] width 97 height 16
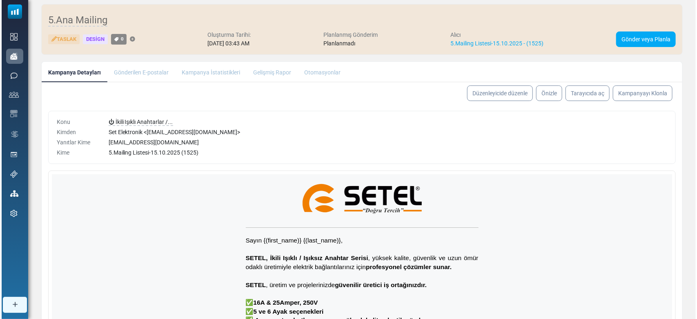
scroll to position [54, 0]
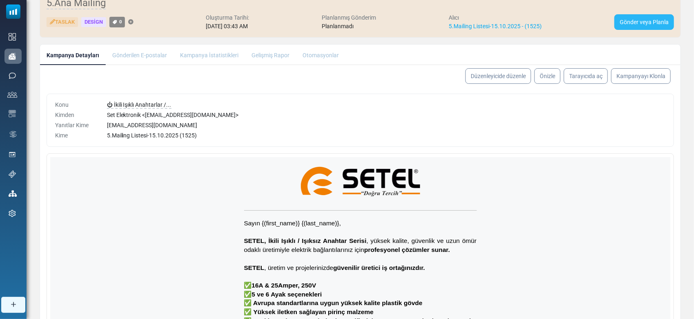
click at [668, 22] on link "Gönder veya Planla" at bounding box center [645, 22] width 60 height 16
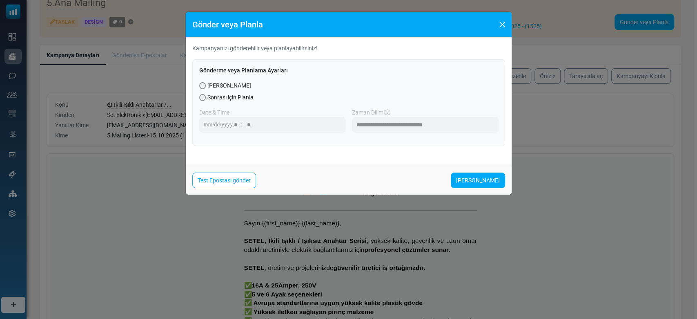
click at [232, 189] on div "Test Epostası gönder Şimdi Gönder" at bounding box center [349, 179] width 326 height 29
click at [234, 181] on link "Test Epostası gönder" at bounding box center [224, 180] width 64 height 16
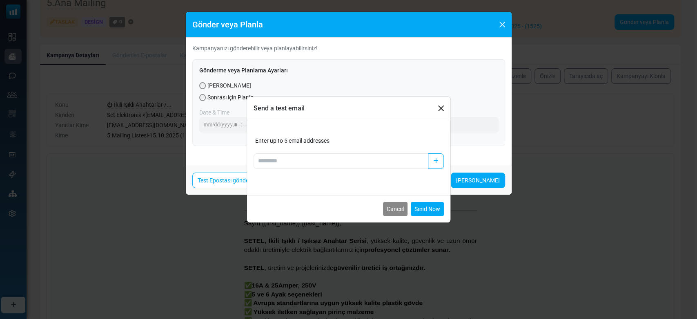
drag, startPoint x: 270, startPoint y: 150, endPoint x: 273, endPoint y: 158, distance: 7.9
click at [270, 151] on div "Enter up to 5 email addresses" at bounding box center [349, 152] width 190 height 32
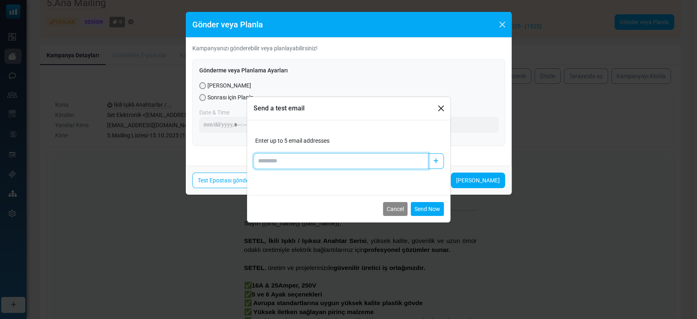
click at [273, 158] on input "Add email" at bounding box center [341, 161] width 175 height 16
type input "**********"
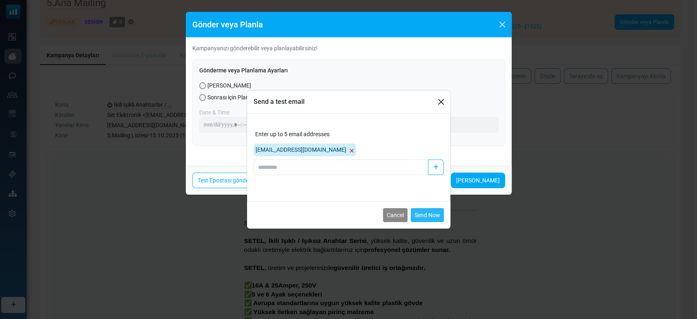
click at [423, 214] on button "Send Now" at bounding box center [427, 215] width 33 height 14
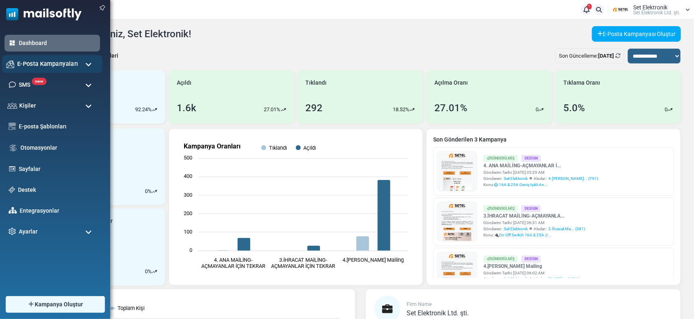
click at [47, 66] on span "E-Posta Kampanyaları" at bounding box center [47, 63] width 61 height 9
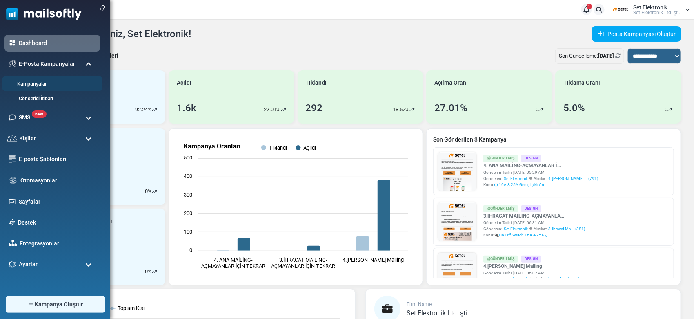
click at [48, 87] on link "Kampanyalar" at bounding box center [51, 84] width 98 height 8
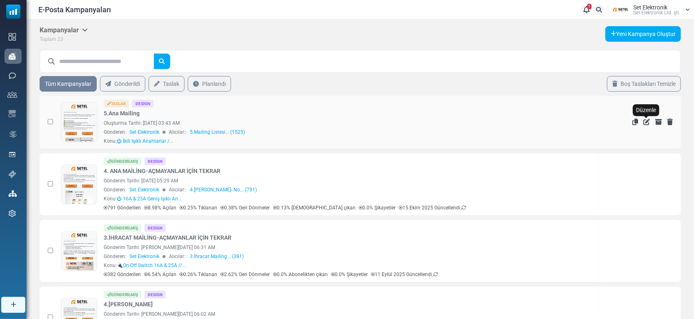
click at [646, 121] on icon "Düzenle" at bounding box center [647, 121] width 7 height 7
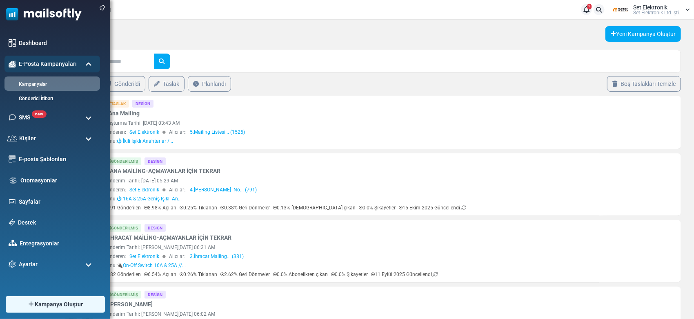
click at [29, 7] on img at bounding box center [41, 12] width 82 height 25
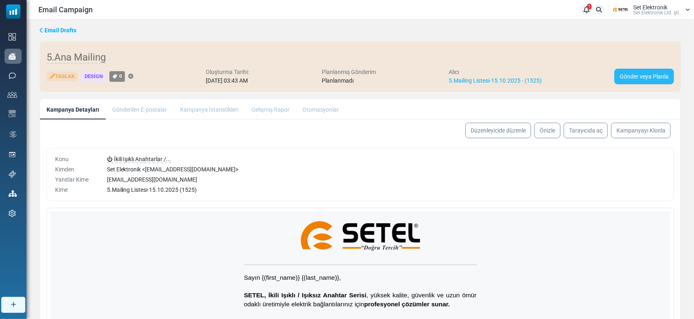
click at [633, 82] on link "Gönder veya Planla" at bounding box center [645, 77] width 60 height 16
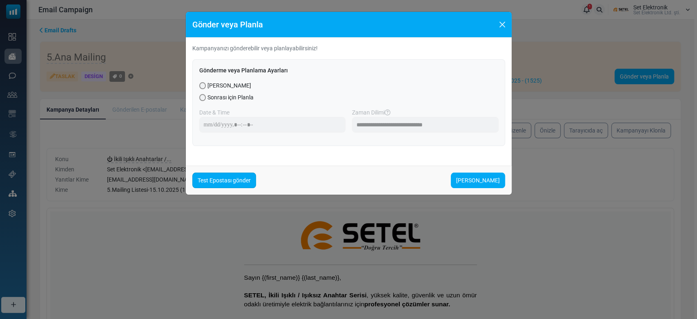
click at [243, 177] on link "Test Epostası gönder" at bounding box center [224, 180] width 64 height 16
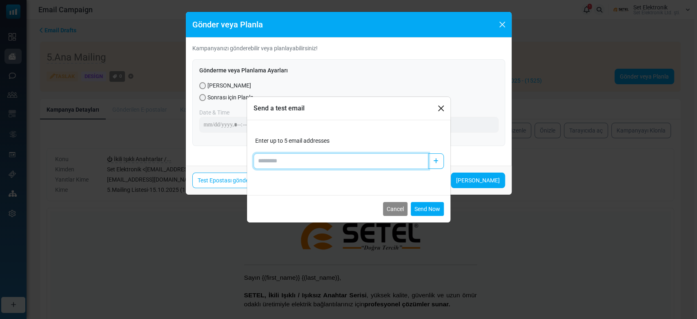
click at [268, 160] on input "Add email" at bounding box center [341, 161] width 175 height 16
paste input "**********"
type input "**********"
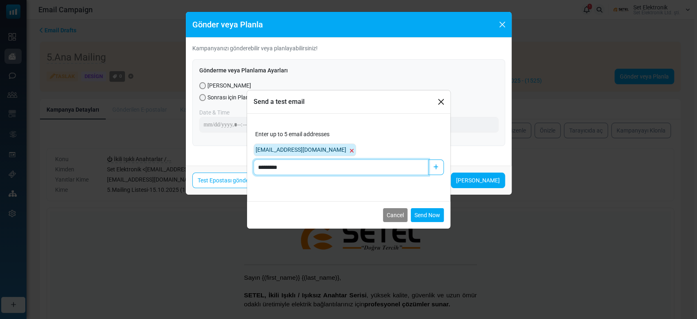
click at [353, 169] on input "*********" at bounding box center [341, 167] width 175 height 16
type input "**********"
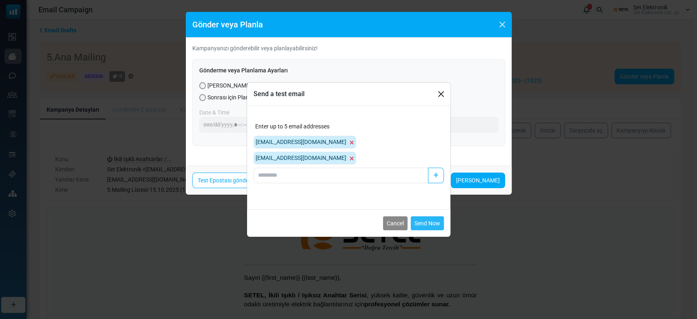
click at [429, 217] on button "Send Now" at bounding box center [427, 223] width 33 height 14
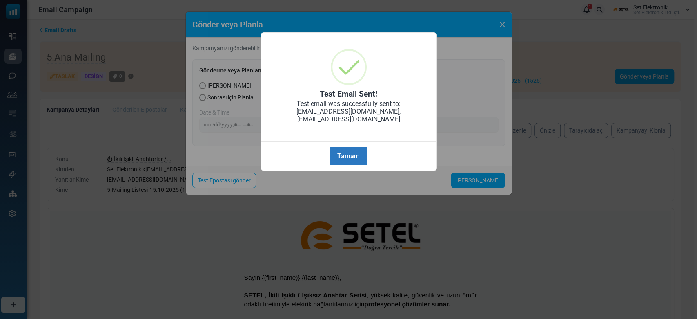
click at [354, 147] on button "Tamam" at bounding box center [348, 156] width 37 height 18
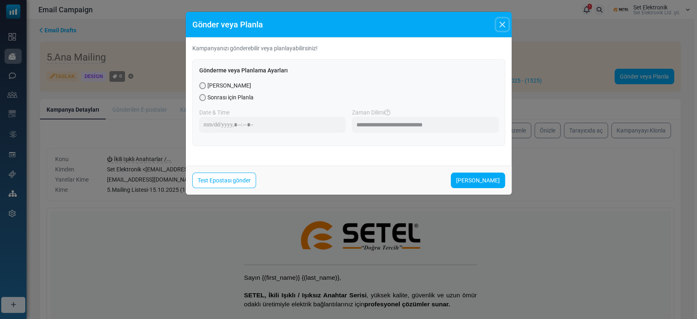
click at [500, 26] on button "Close" at bounding box center [502, 24] width 12 height 12
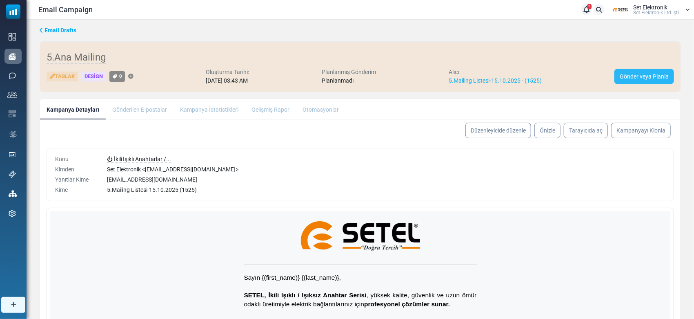
click at [639, 80] on link "Gönder veya Planla" at bounding box center [645, 77] width 60 height 16
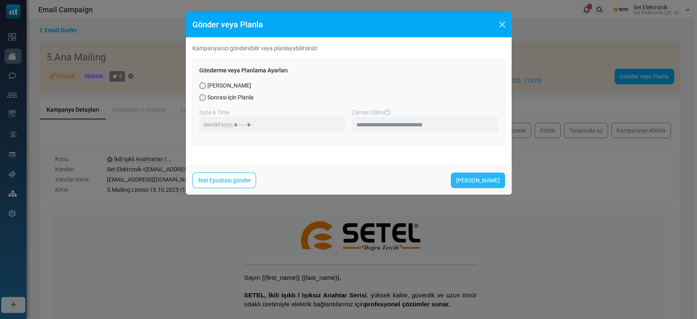
click at [480, 179] on link "Şimdi Gönder" at bounding box center [478, 180] width 54 height 16
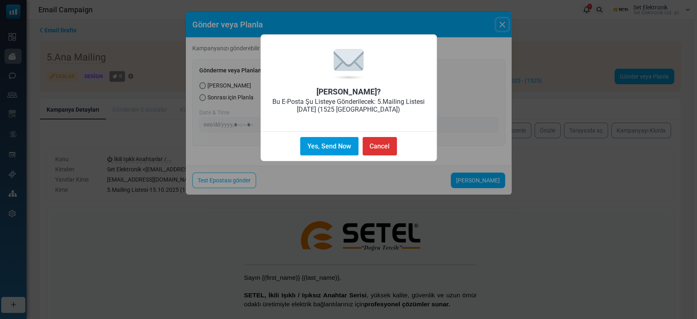
click at [319, 145] on button "Yes, Send Now" at bounding box center [329, 146] width 58 height 18
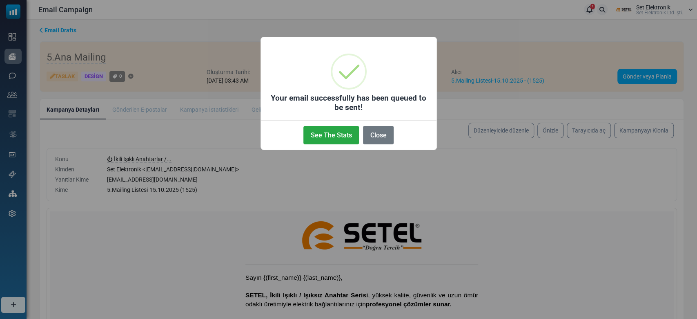
click at [352, 145] on div "See The Stats No Close" at bounding box center [349, 133] width 176 height 26
click at [345, 136] on button "See The Stats" at bounding box center [331, 135] width 56 height 18
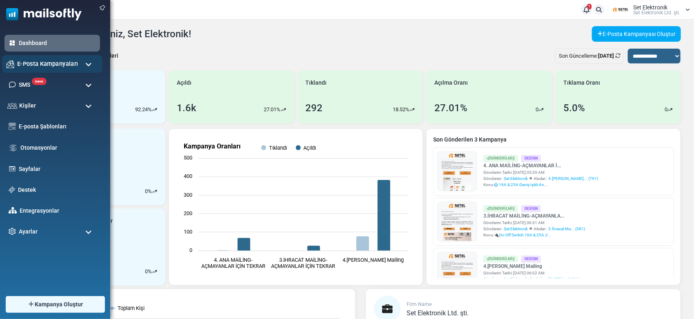
click at [23, 67] on span "E-Posta Kampanyaları" at bounding box center [47, 63] width 61 height 9
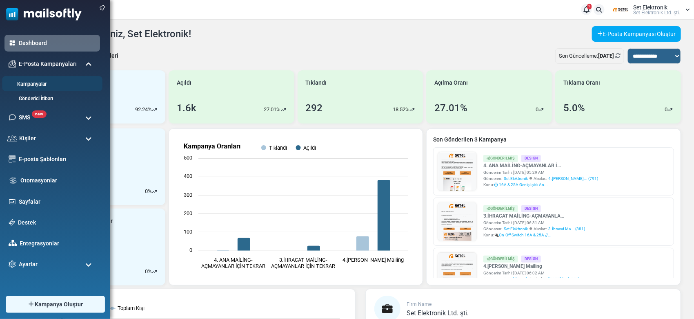
click at [32, 86] on link "Kampanyalar" at bounding box center [51, 84] width 98 height 8
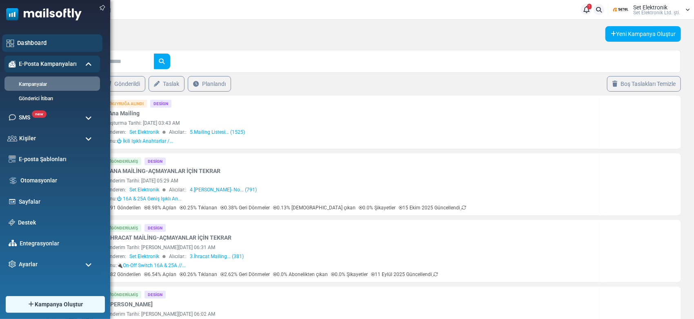
click at [36, 41] on link "Dashboard" at bounding box center [57, 42] width 81 height 9
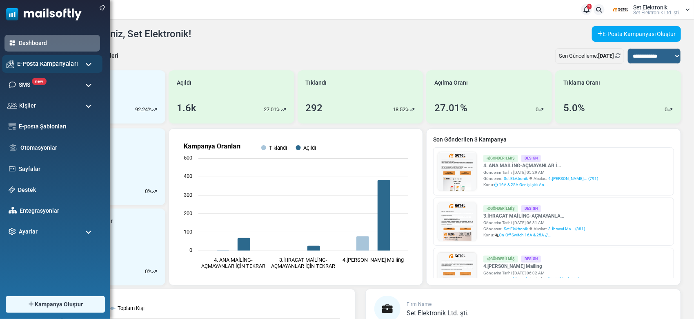
click at [30, 60] on span "E-Posta Kampanyaları" at bounding box center [47, 63] width 61 height 9
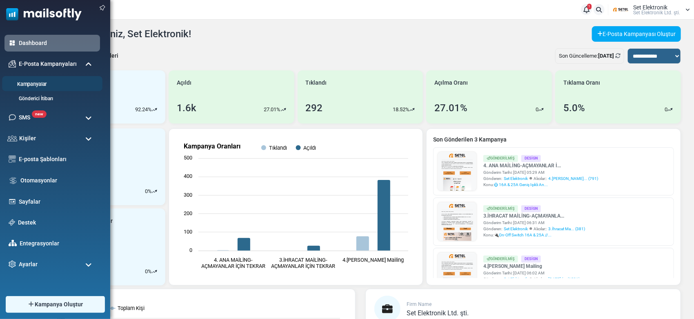
click at [33, 82] on link "Kampanyalar" at bounding box center [51, 84] width 98 height 8
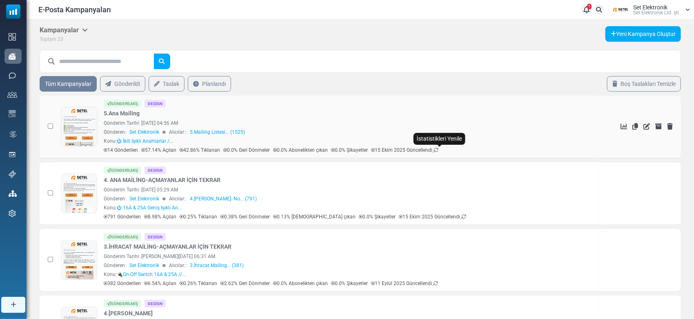
click at [439, 150] on icon at bounding box center [436, 149] width 5 height 5
click at [441, 148] on icon at bounding box center [439, 149] width 5 height 5
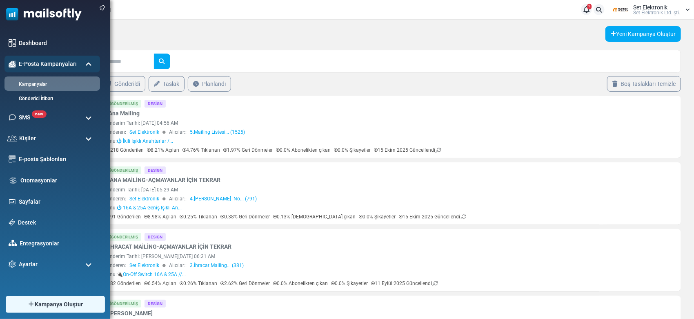
click at [31, 14] on img at bounding box center [41, 12] width 82 height 25
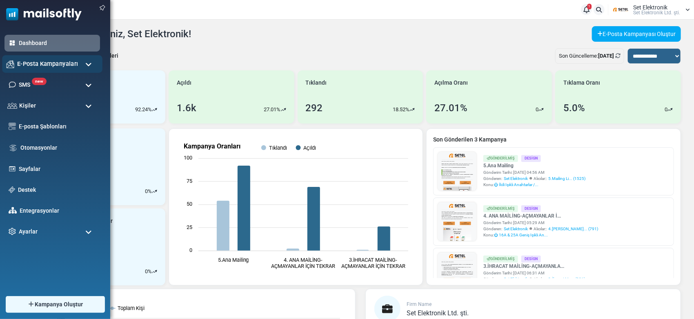
click at [33, 65] on span "E-Posta Kampanyaları" at bounding box center [47, 63] width 61 height 9
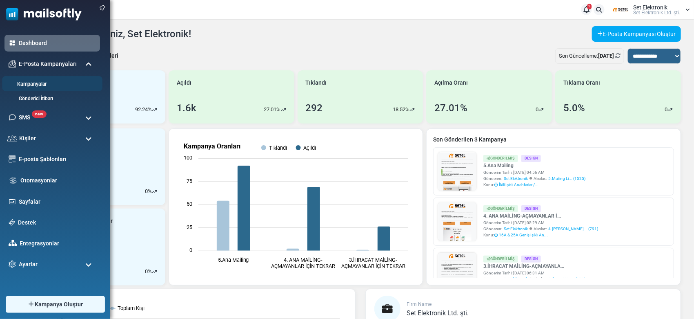
click at [40, 87] on link "Kampanyalar" at bounding box center [51, 84] width 98 height 8
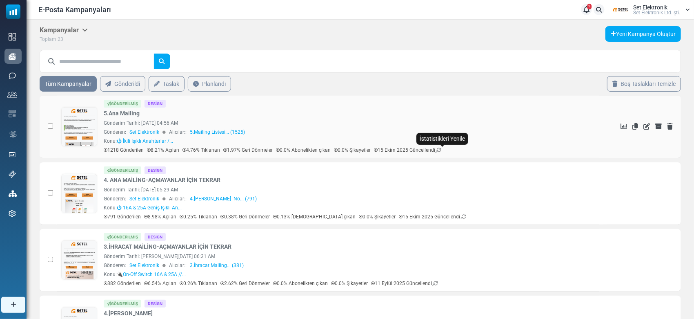
click at [441, 149] on icon at bounding box center [439, 149] width 5 height 5
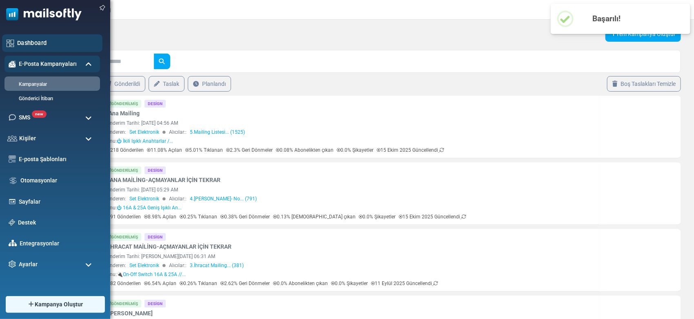
click at [25, 47] on link "Dashboard" at bounding box center [57, 42] width 81 height 9
